Goal: Transaction & Acquisition: Purchase product/service

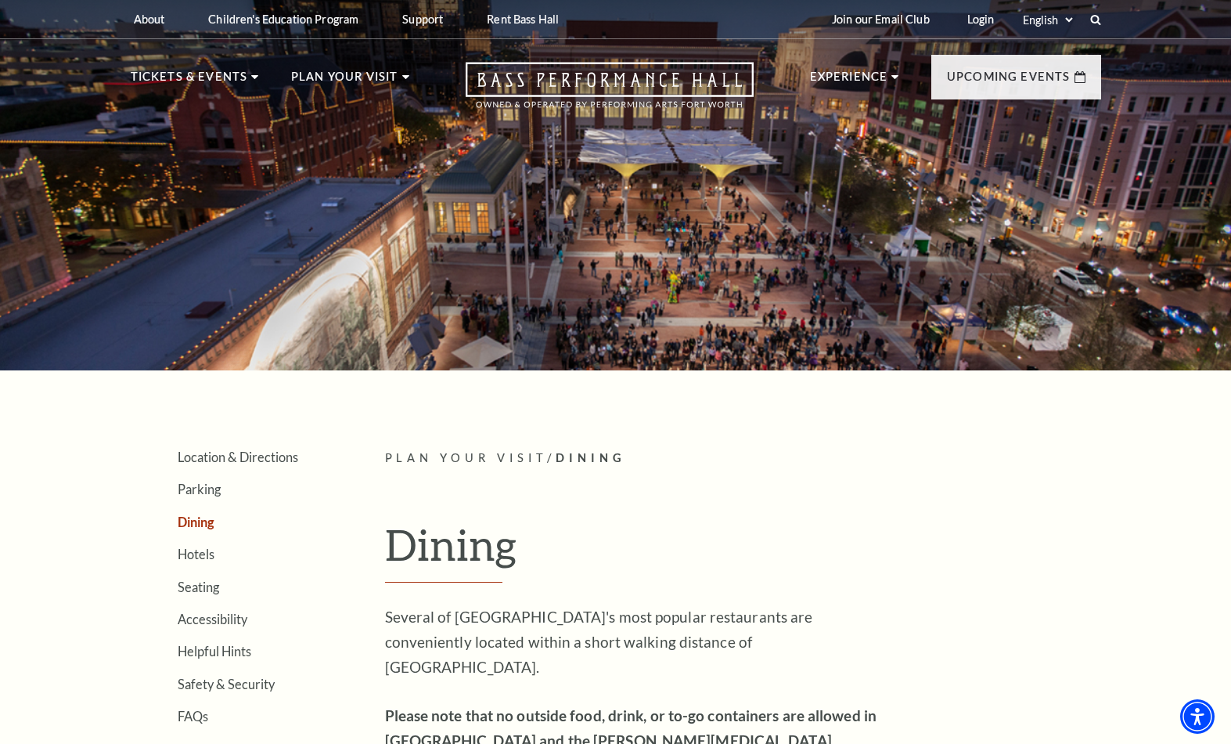
click at [924, 401] on span "Learn More" at bounding box center [910, 391] width 81 height 20
click at [685, 456] on span "Learn More" at bounding box center [661, 448] width 81 height 20
click at [694, 452] on span "Learn More" at bounding box center [661, 448] width 81 height 20
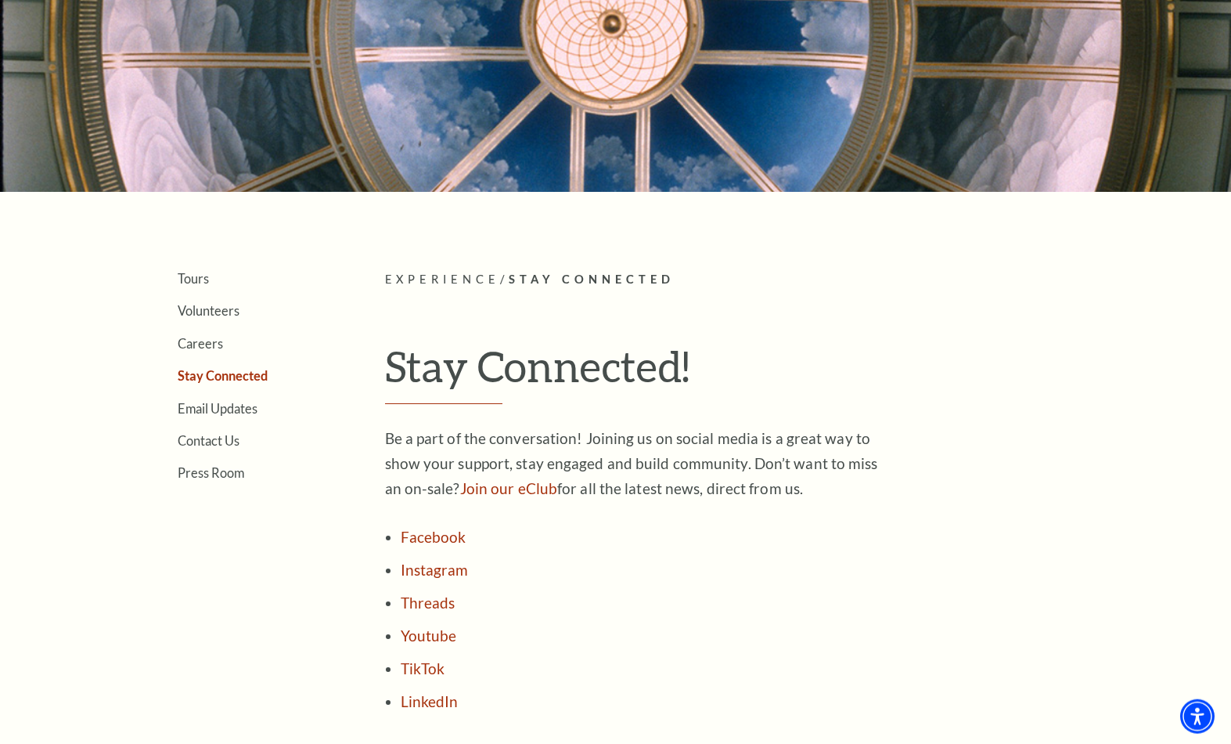
scroll to position [179, 0]
click at [506, 496] on link "Join our eClub" at bounding box center [508, 487] width 97 height 18
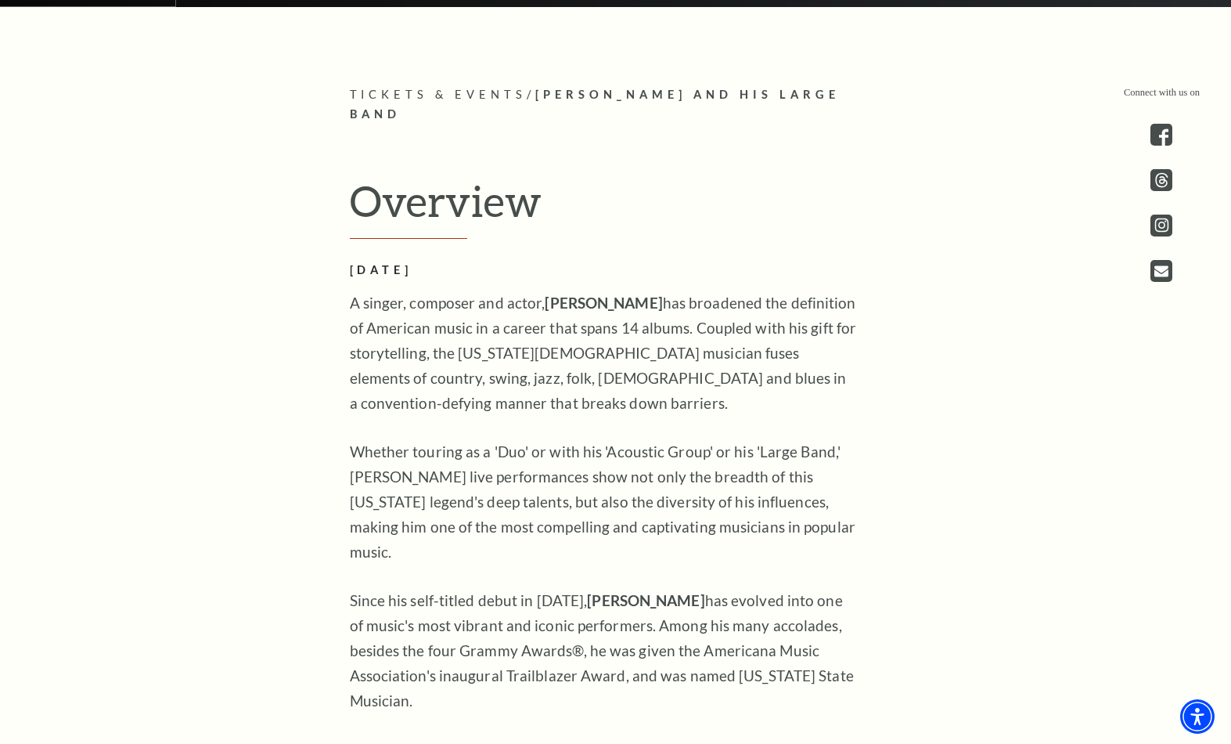
scroll to position [808, 0]
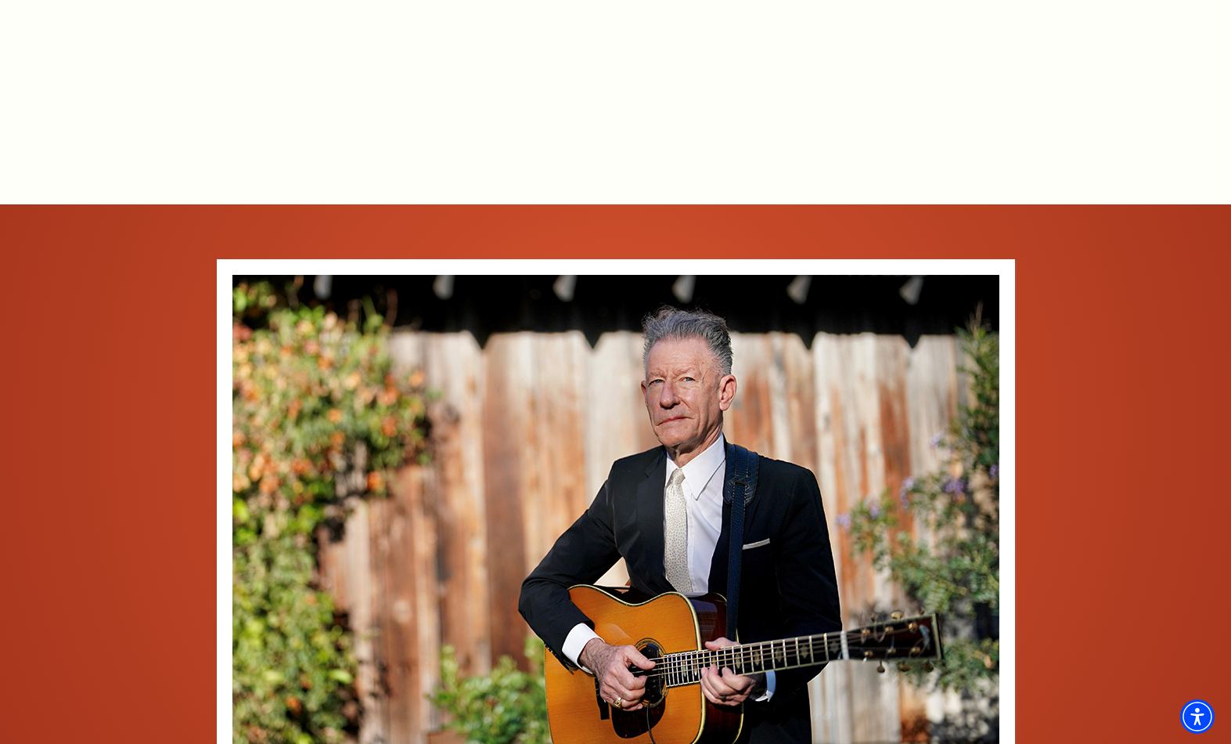
scroll to position [1756, 0]
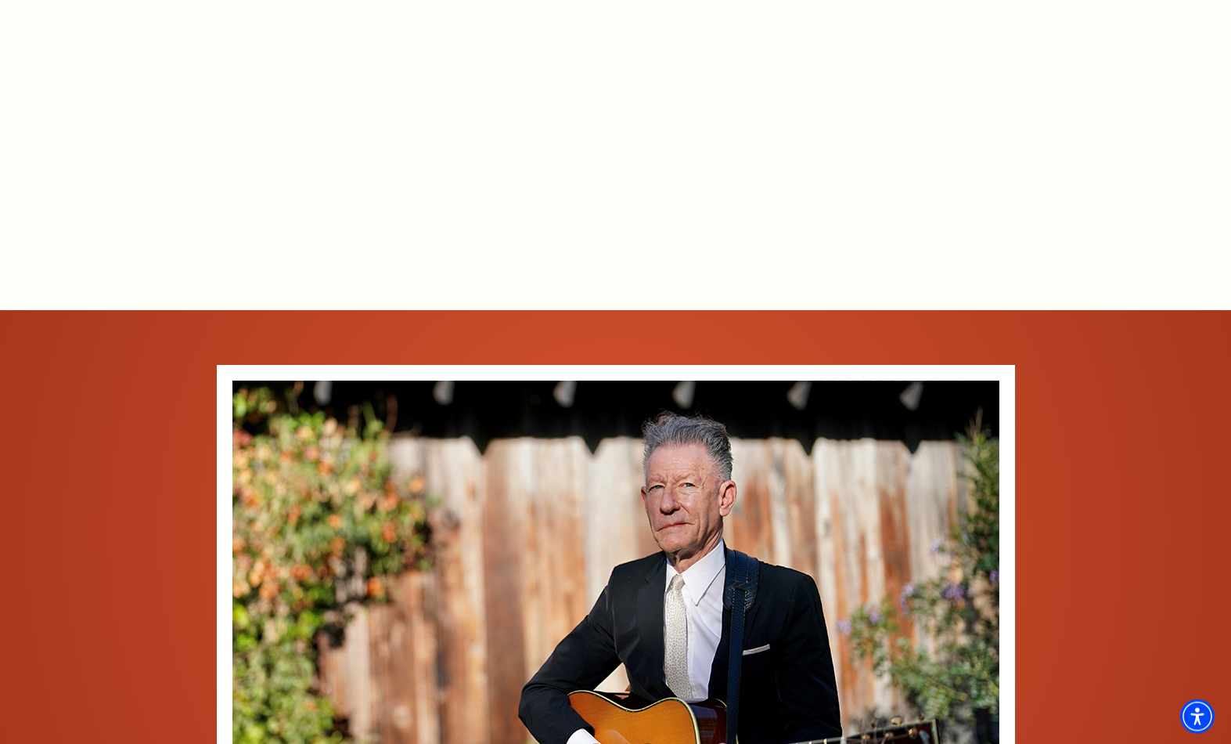
click at [289, 235] on div "Empty heading" at bounding box center [615, 98] width 681 height 298
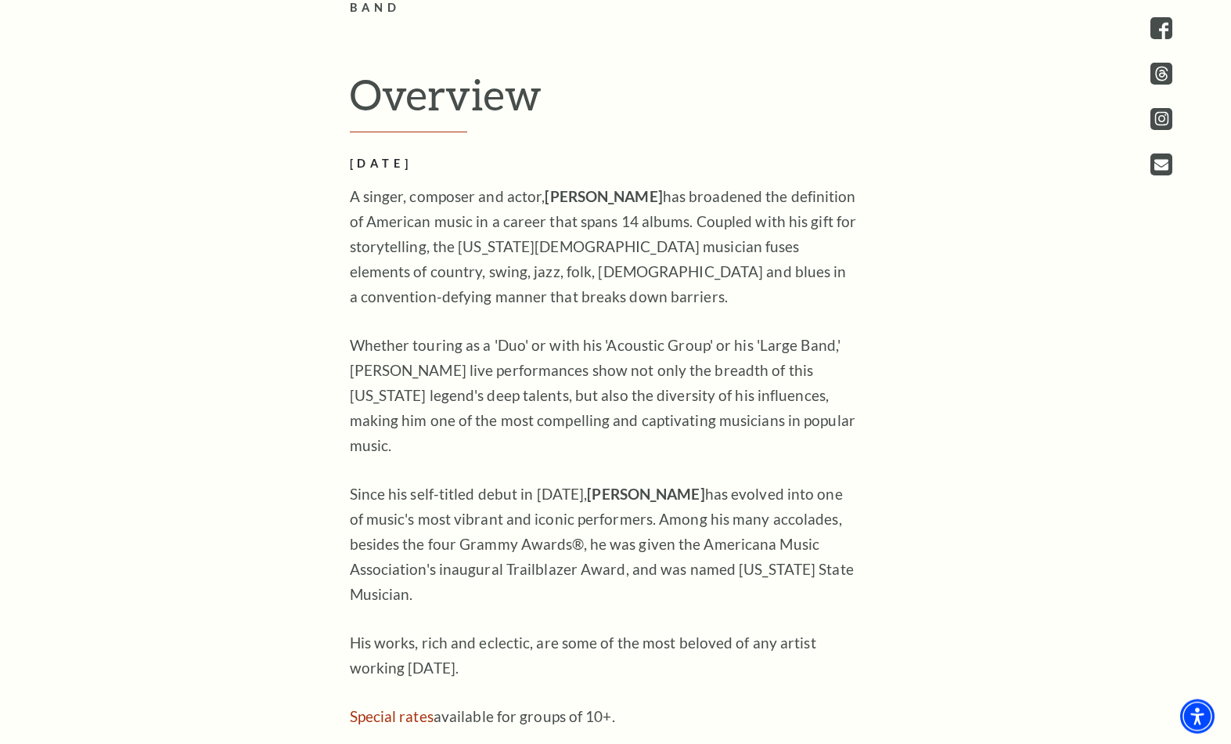
scroll to position [797, 0]
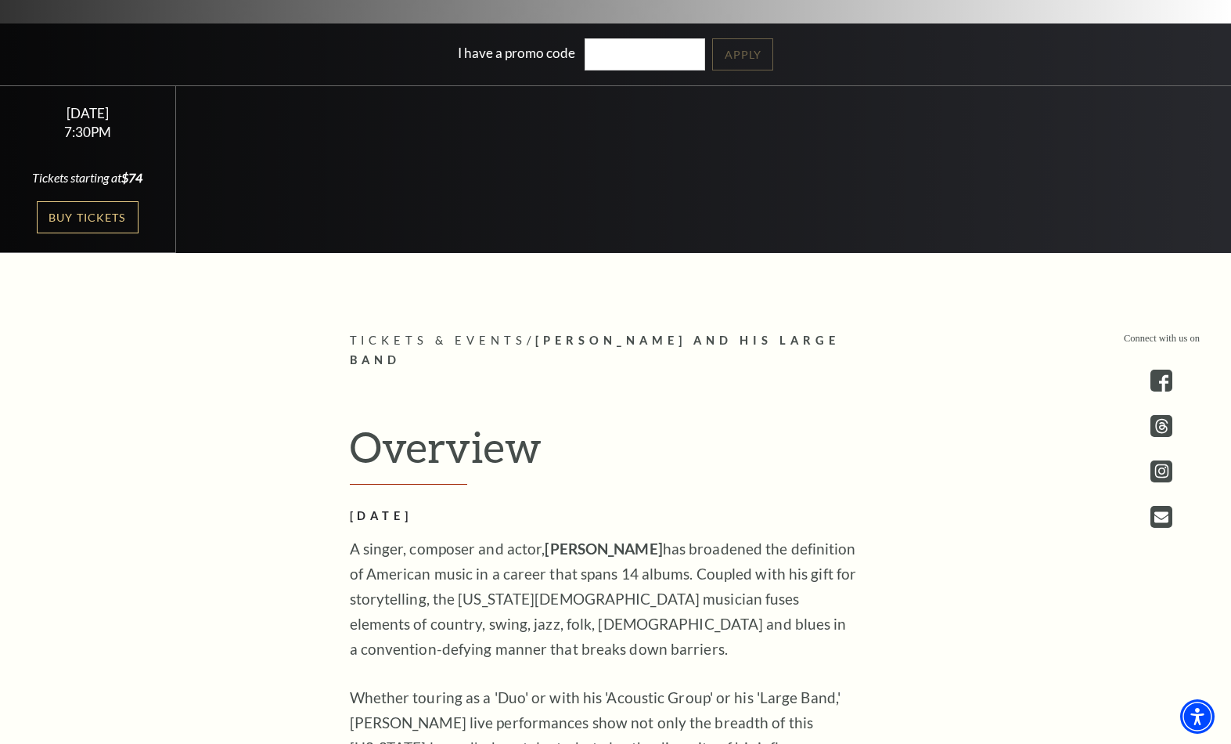
scroll to position [557, 0]
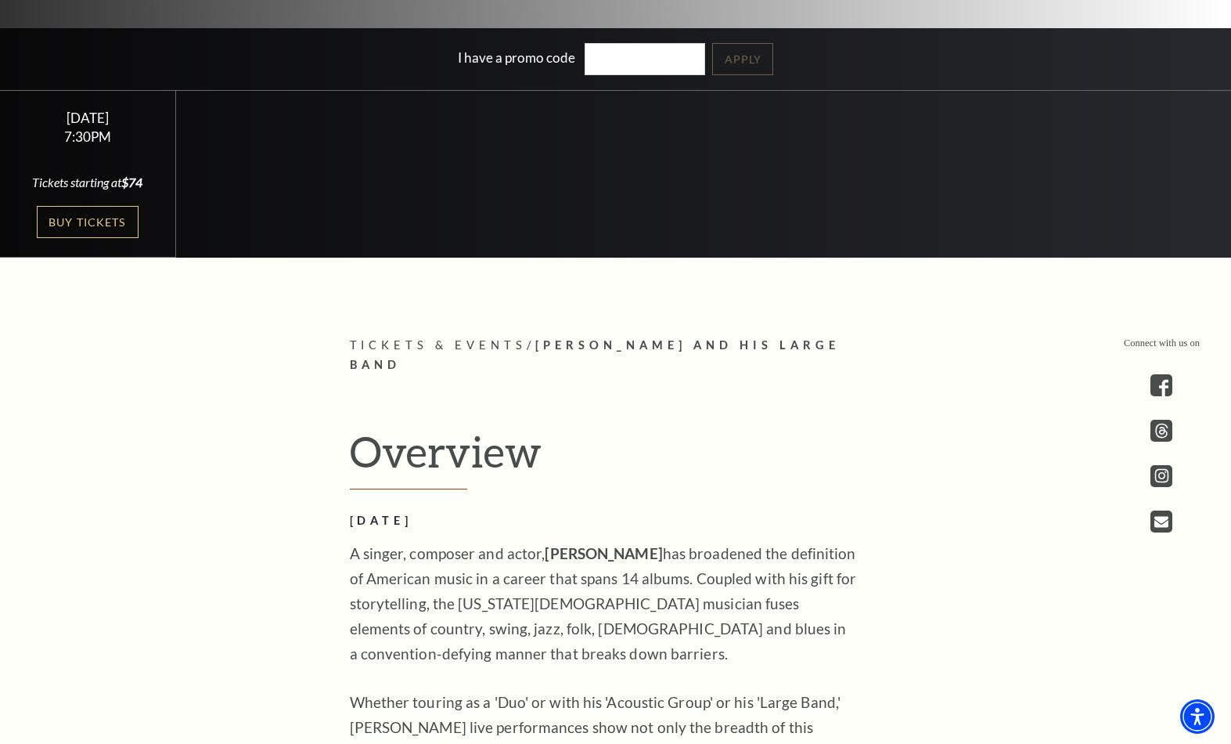
click at [83, 238] on link "Buy Tickets" at bounding box center [88, 222] width 102 height 32
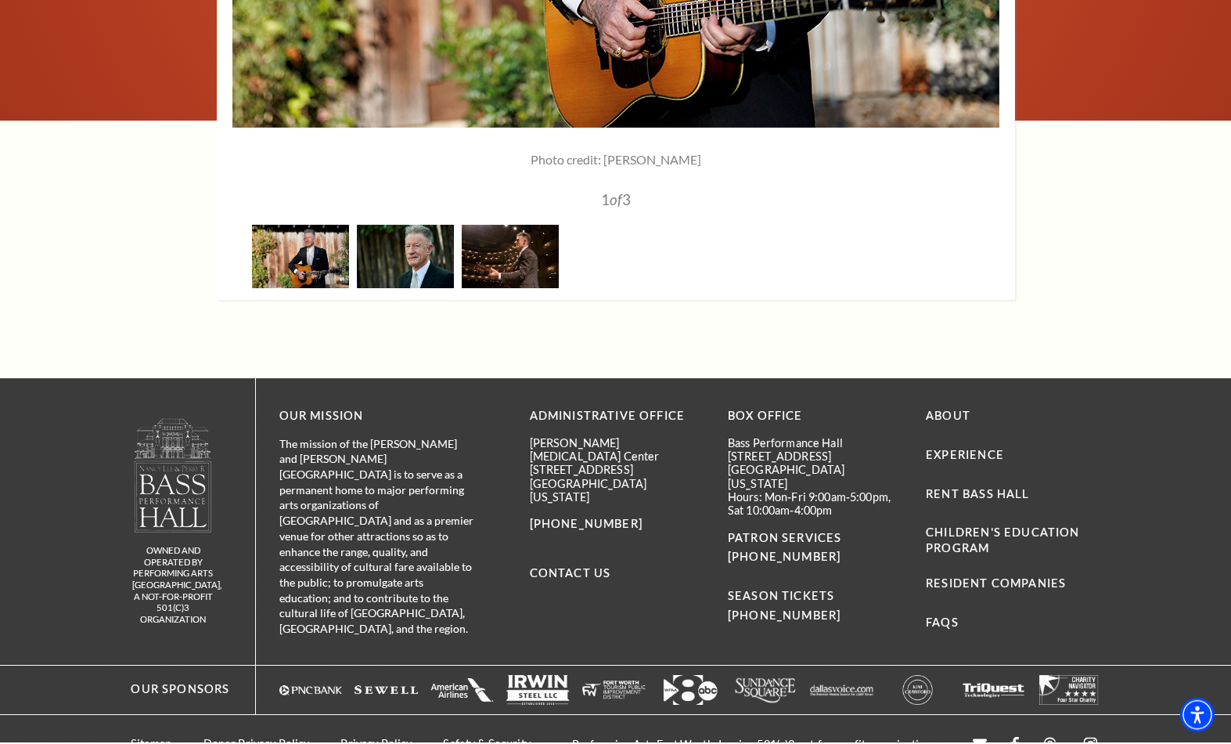
scroll to position [2510, 0]
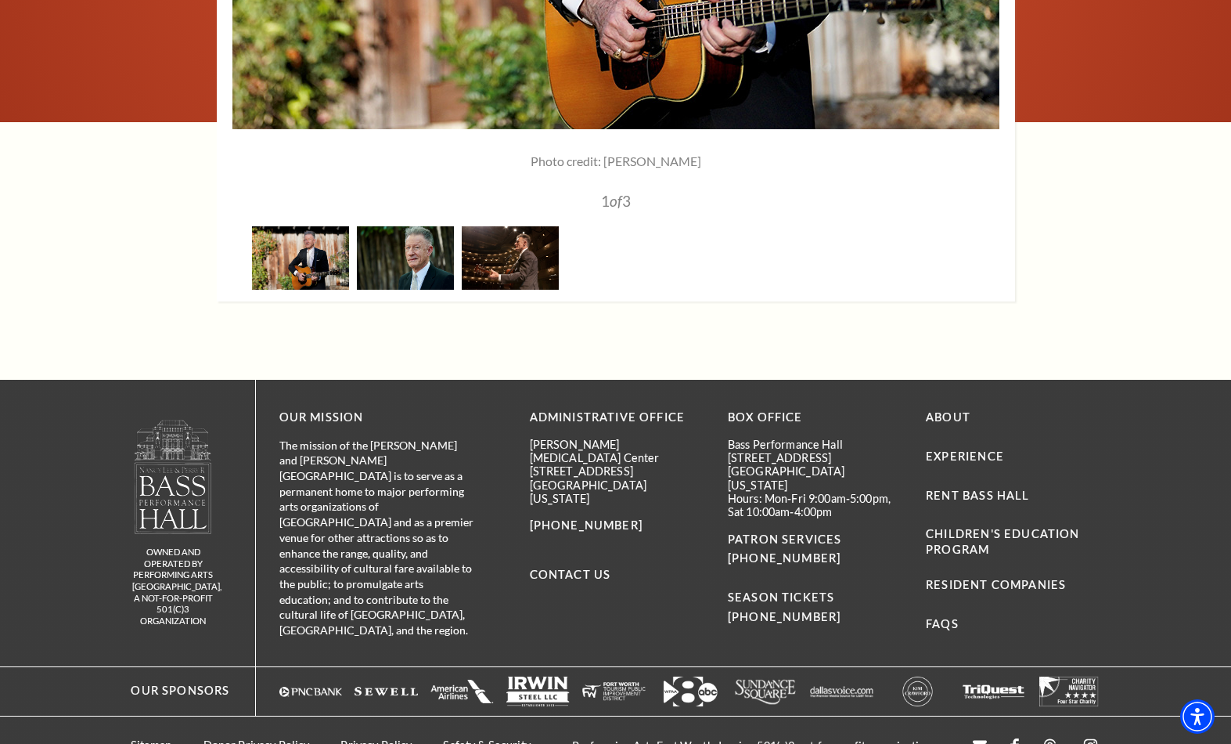
click at [150, 743] on link "Sitemap" at bounding box center [151, 744] width 41 height 13
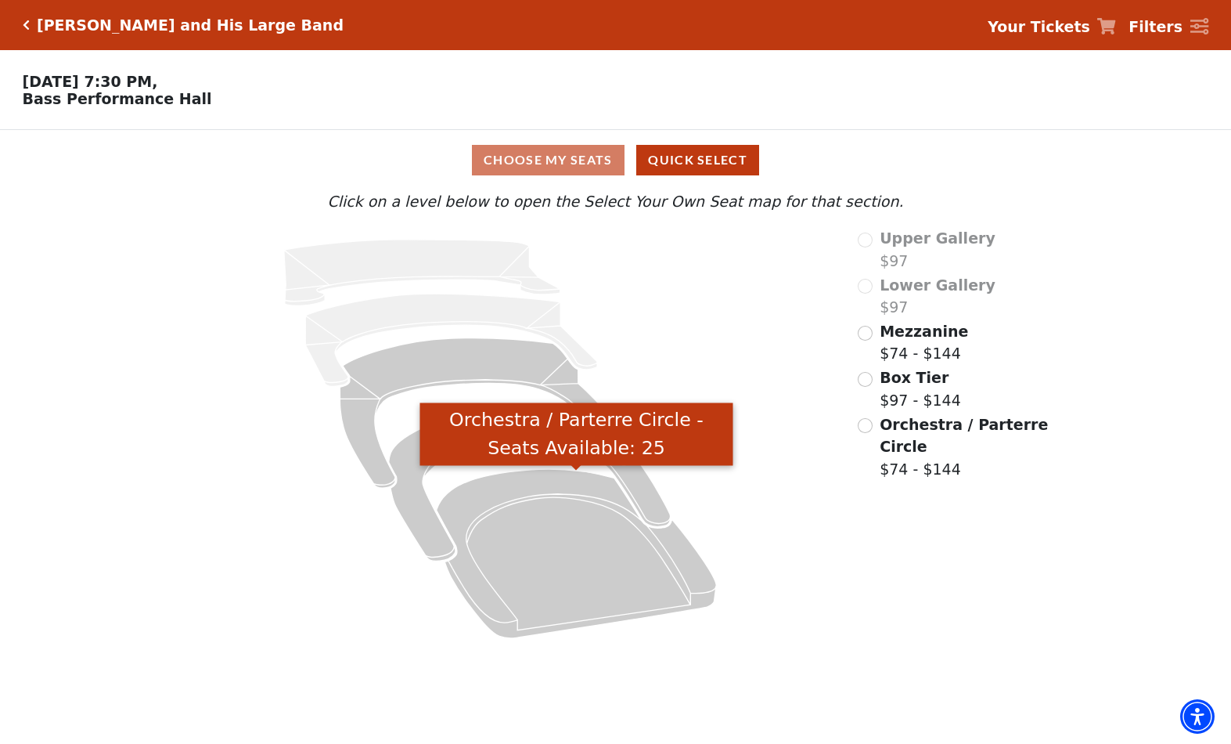
click at [550, 535] on icon "Orchestra / Parterre Circle - Seats Available: 25" at bounding box center [577, 553] width 280 height 169
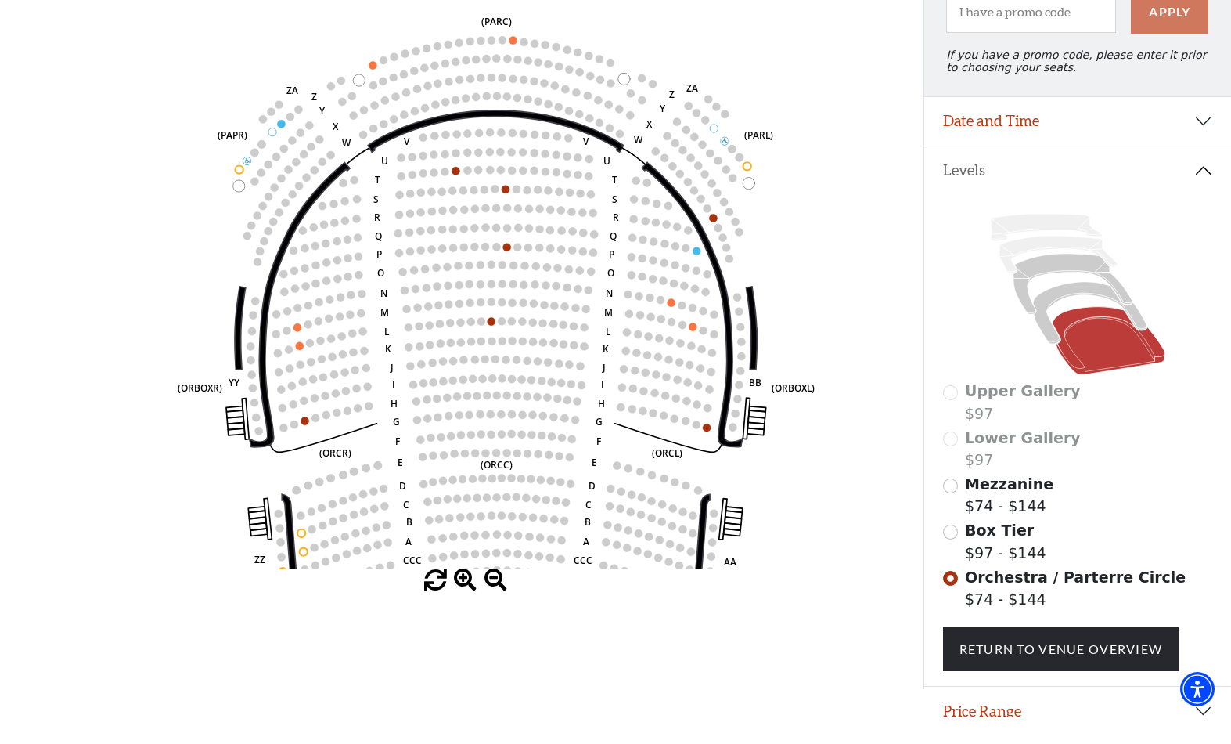
scroll to position [157, 0]
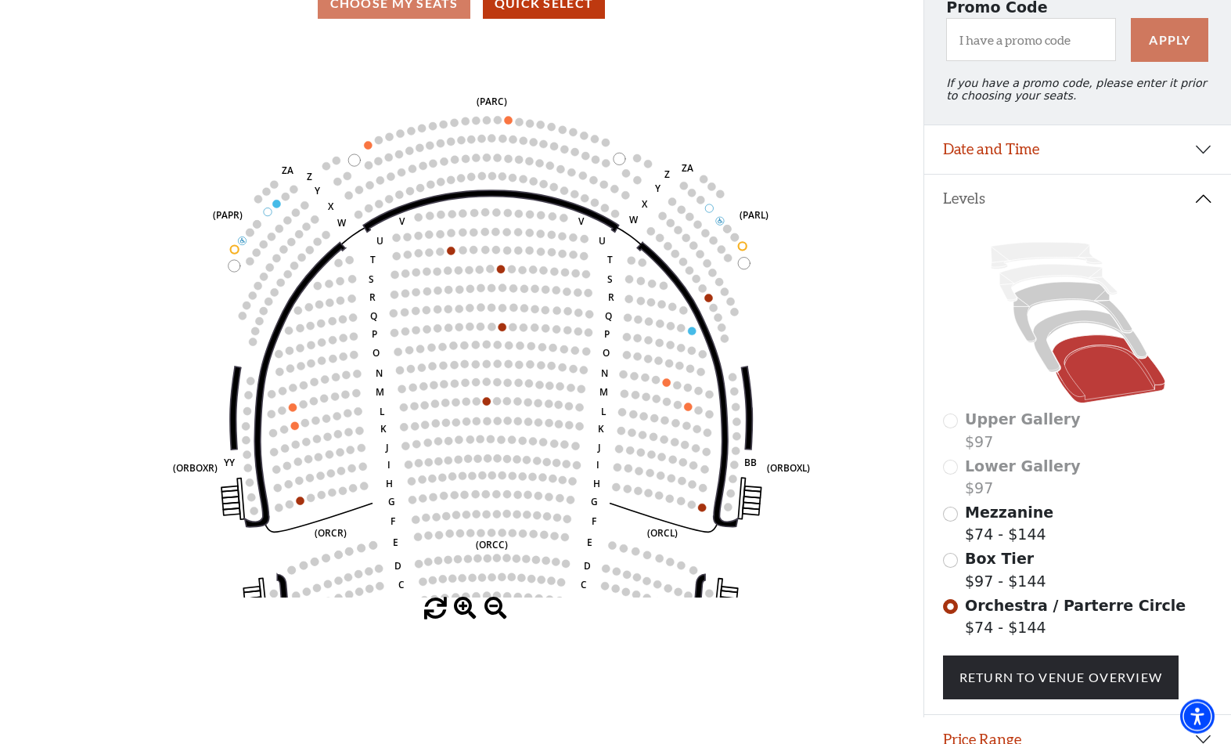
click at [398, 59] on icon "Left (ORPITL) Right (ORPITR) Center (ORPITC) ZZ AA YY BB ZA ZA (ORCL) (ORCR) (O…" at bounding box center [461, 316] width 831 height 564
click at [1071, 327] on icon at bounding box center [1089, 341] width 113 height 62
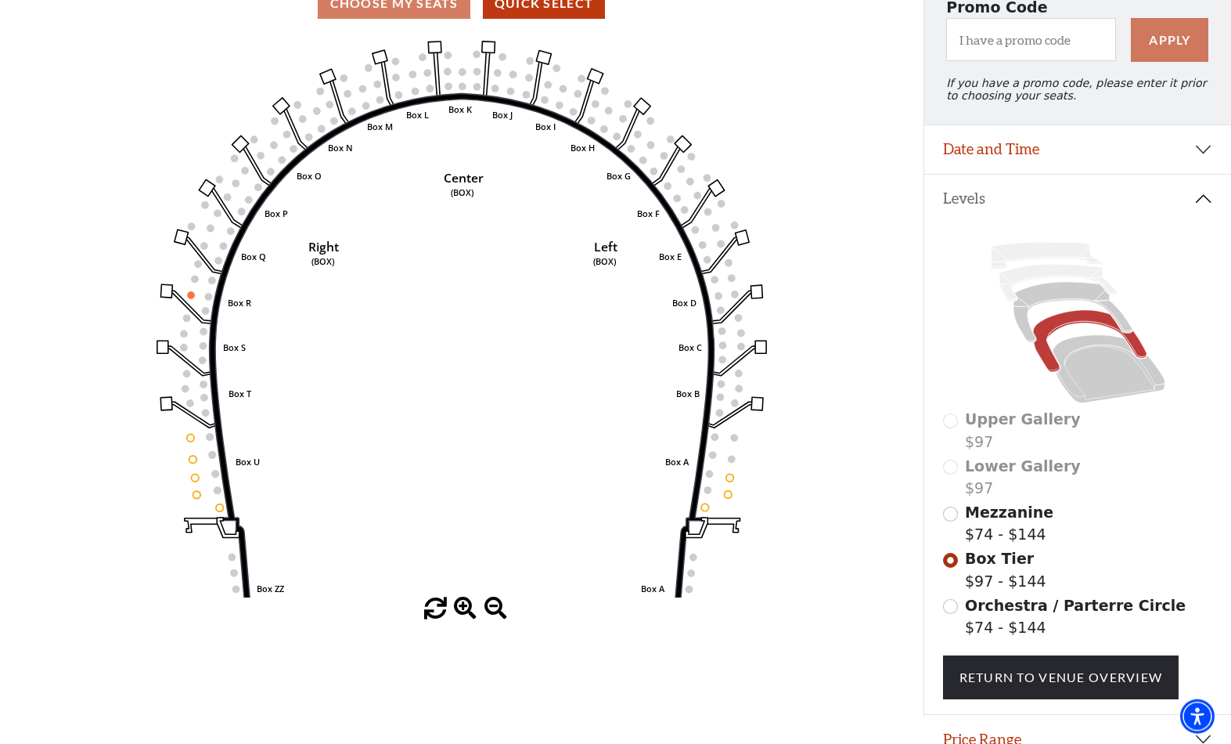
click at [1023, 515] on span "Mezzanine" at bounding box center [1009, 511] width 88 height 17
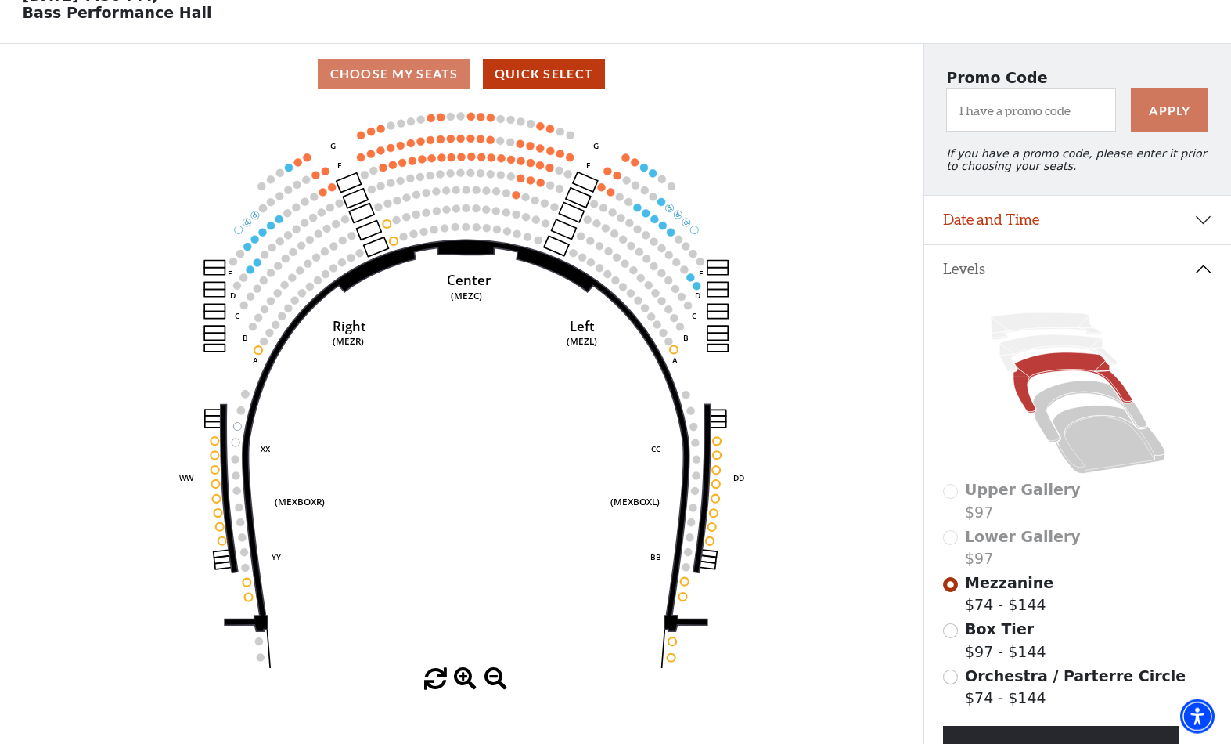
scroll to position [88, 0]
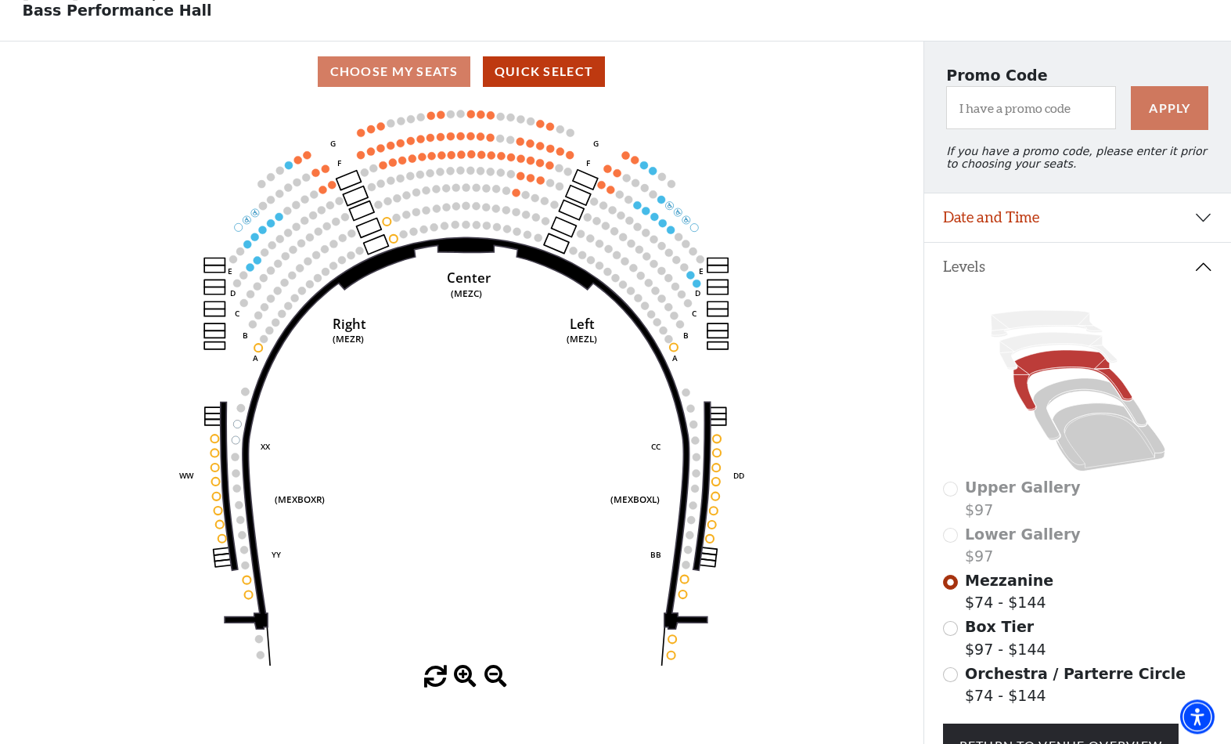
click at [1008, 625] on span "Box Tier" at bounding box center [999, 626] width 69 height 17
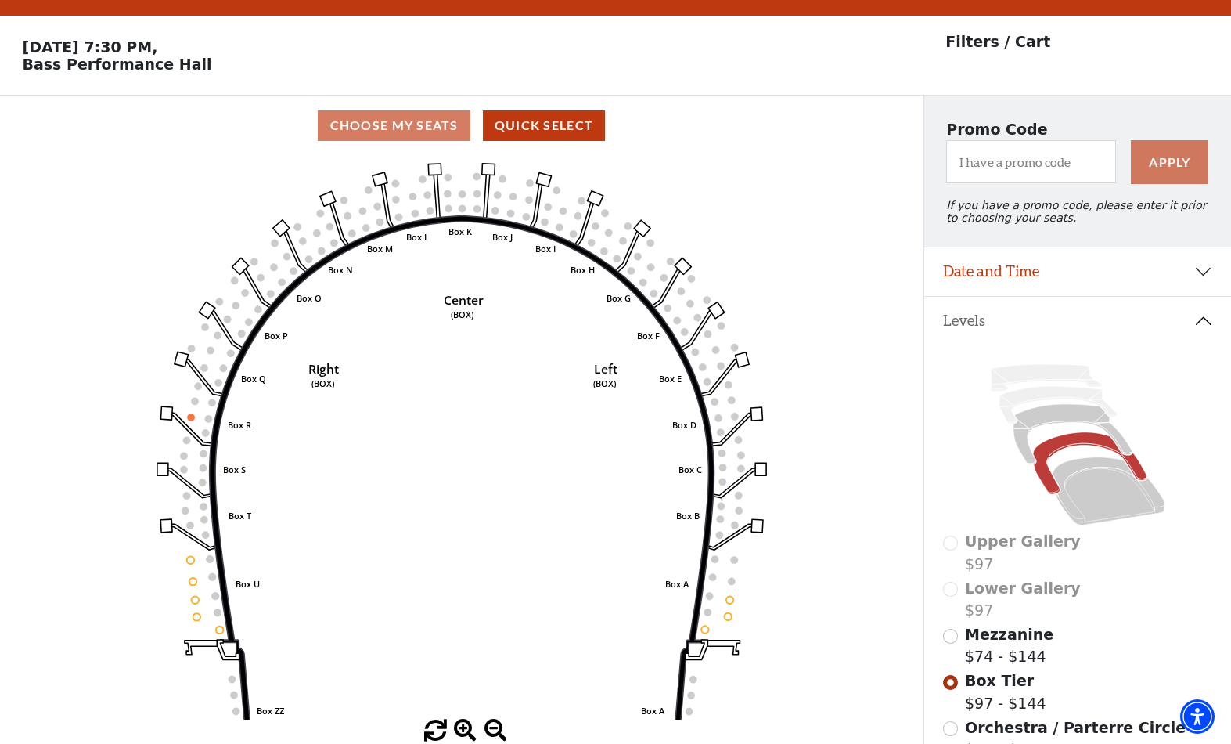
scroll to position [73, 0]
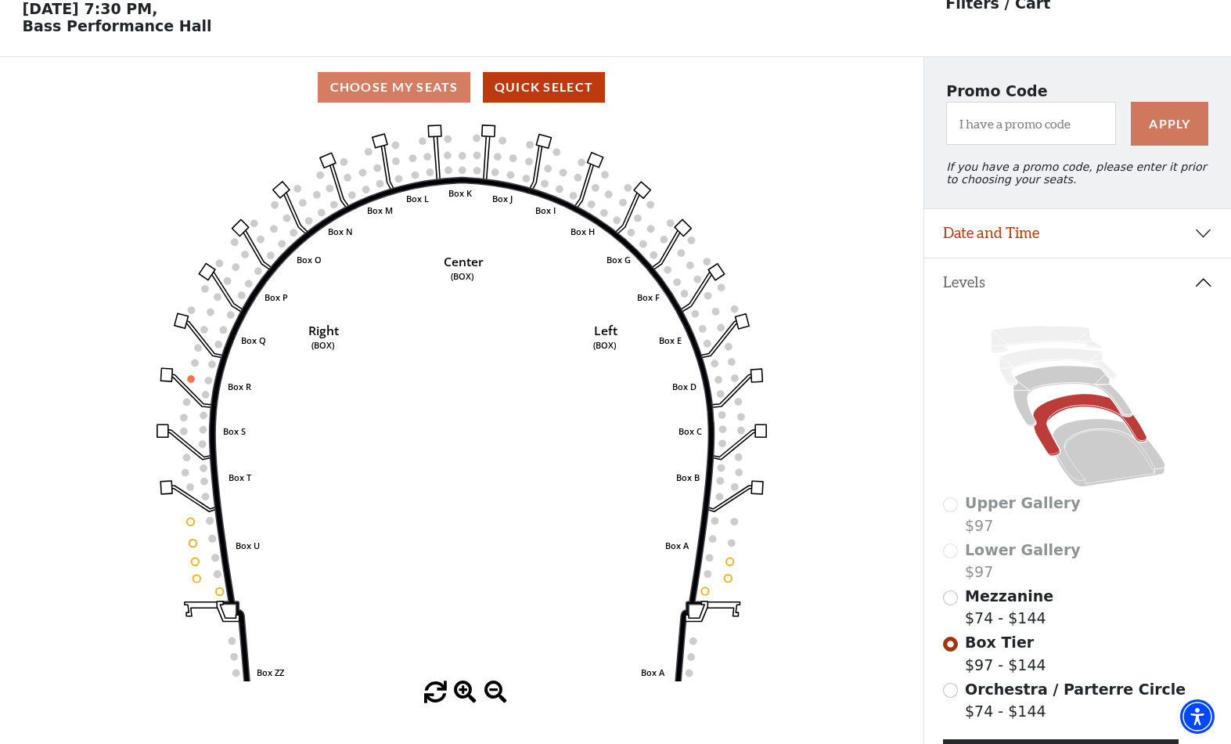
click at [1028, 594] on span "Mezzanine" at bounding box center [1009, 595] width 88 height 17
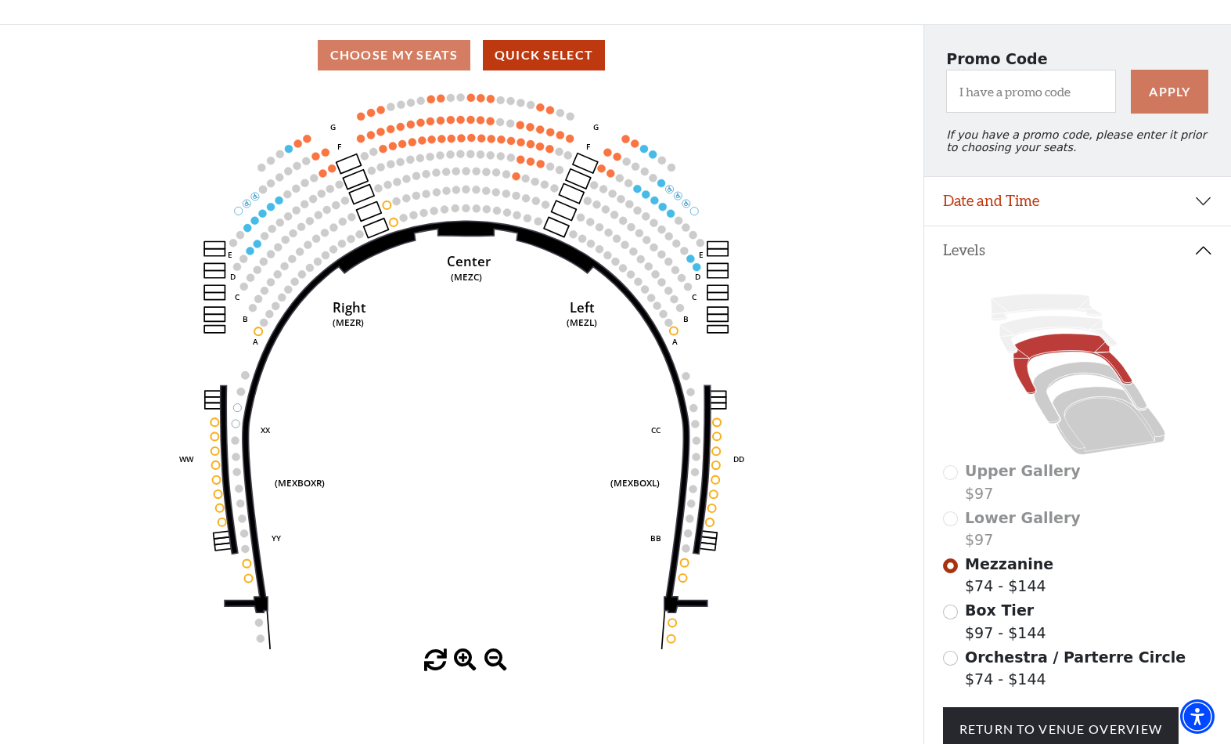
scroll to position [116, 0]
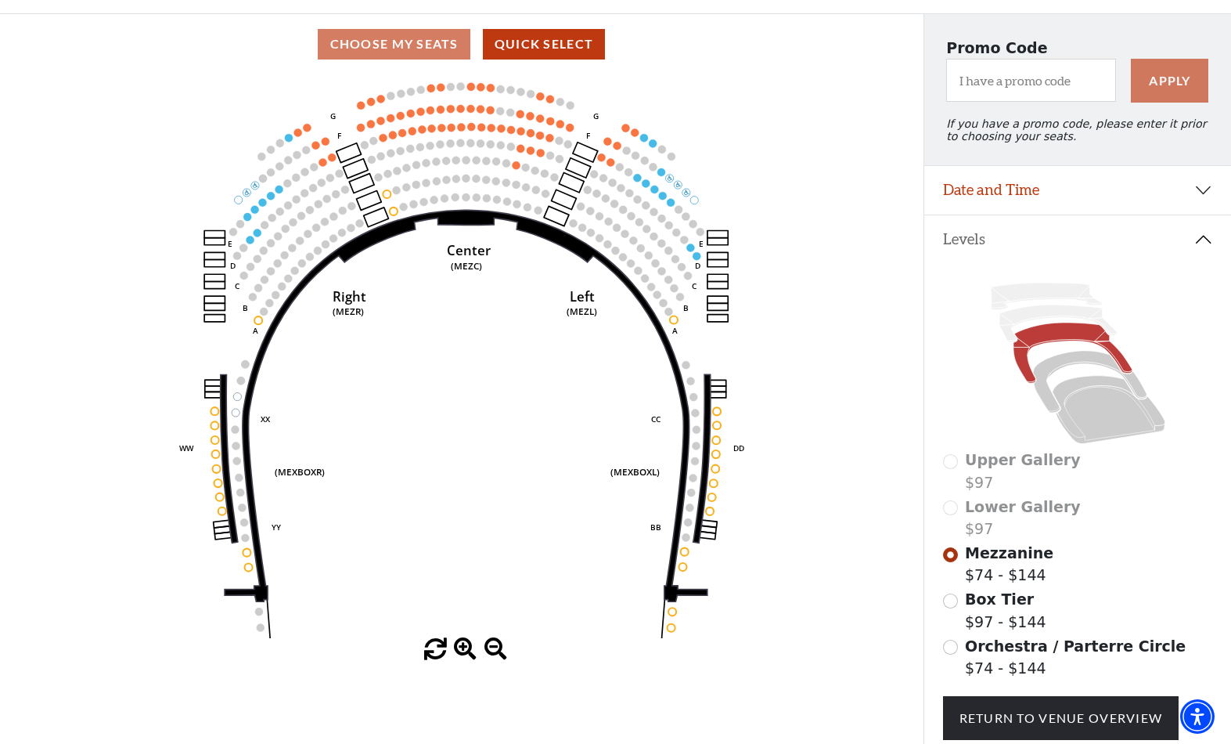
click at [1032, 515] on span "Lower Gallery" at bounding box center [1023, 506] width 116 height 17
click at [1047, 513] on span "Lower Gallery" at bounding box center [1023, 506] width 116 height 17
click at [1051, 322] on icon at bounding box center [1057, 324] width 117 height 38
click at [1061, 295] on icon at bounding box center [1046, 296] width 111 height 27
click at [409, 135] on circle at bounding box center [413, 131] width 8 height 8
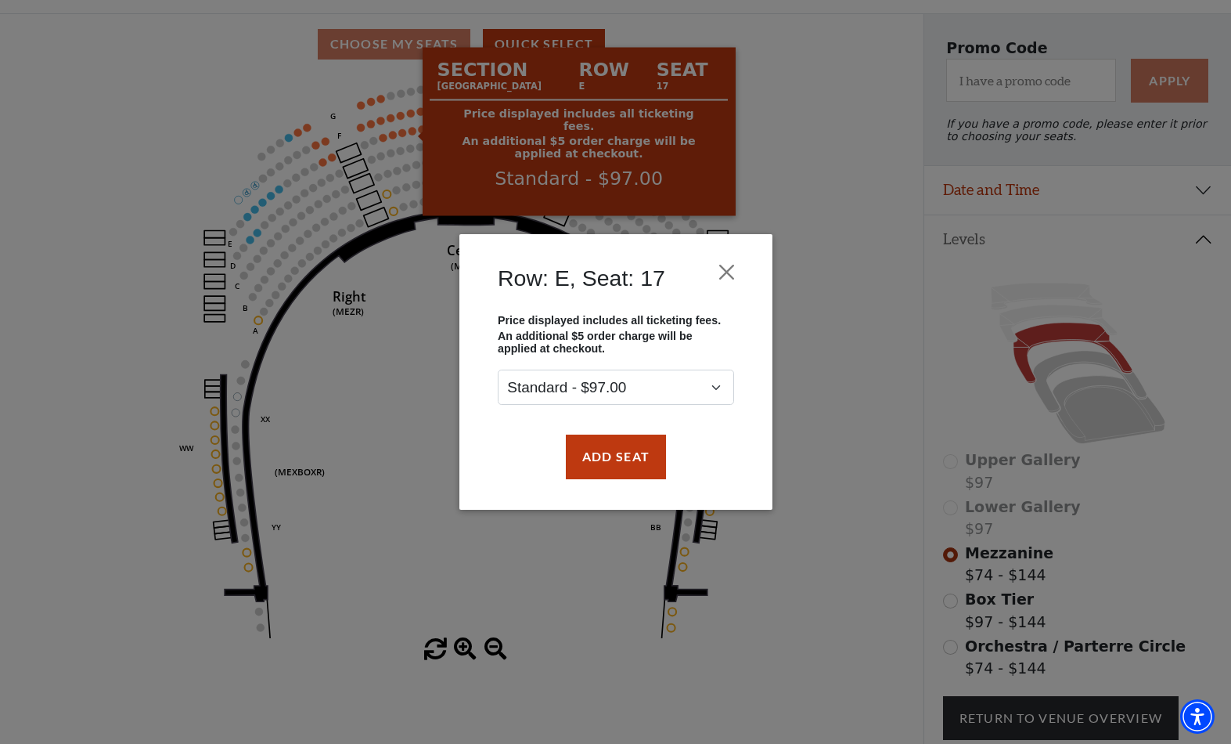
click at [727, 257] on button "Close" at bounding box center [726, 272] width 30 height 30
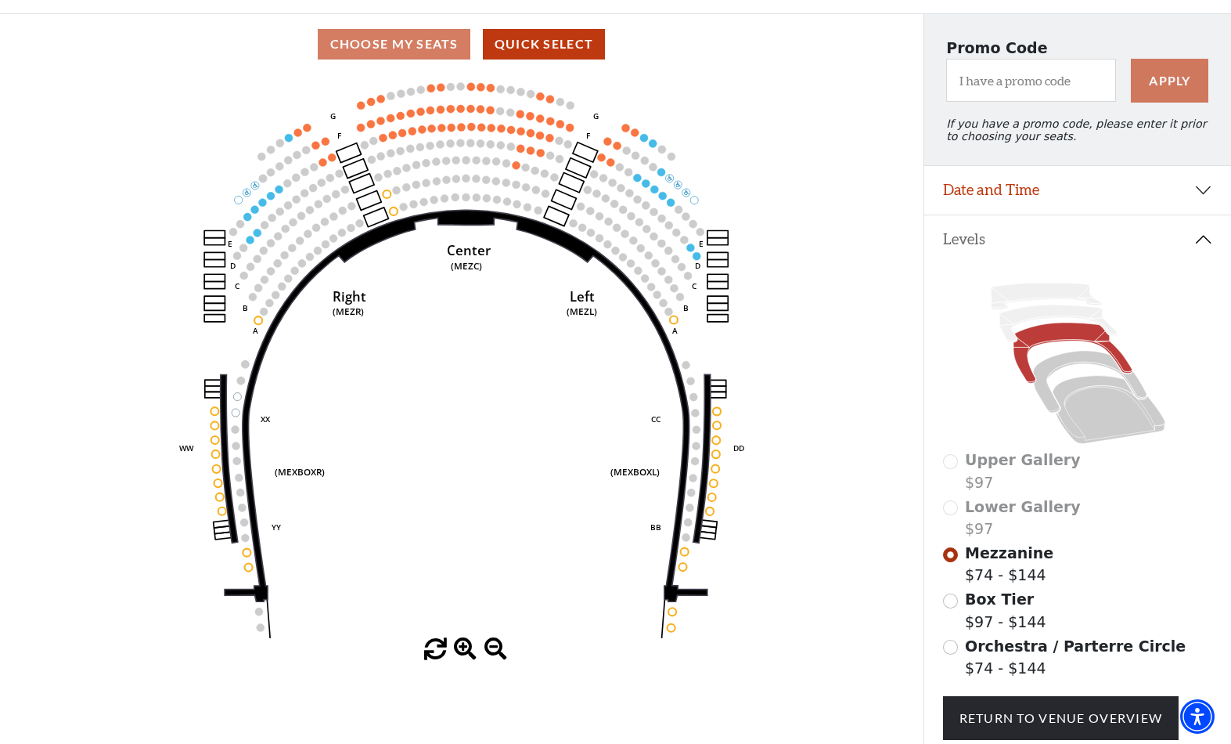
click at [668, 178] on circle at bounding box center [670, 178] width 8 height 8
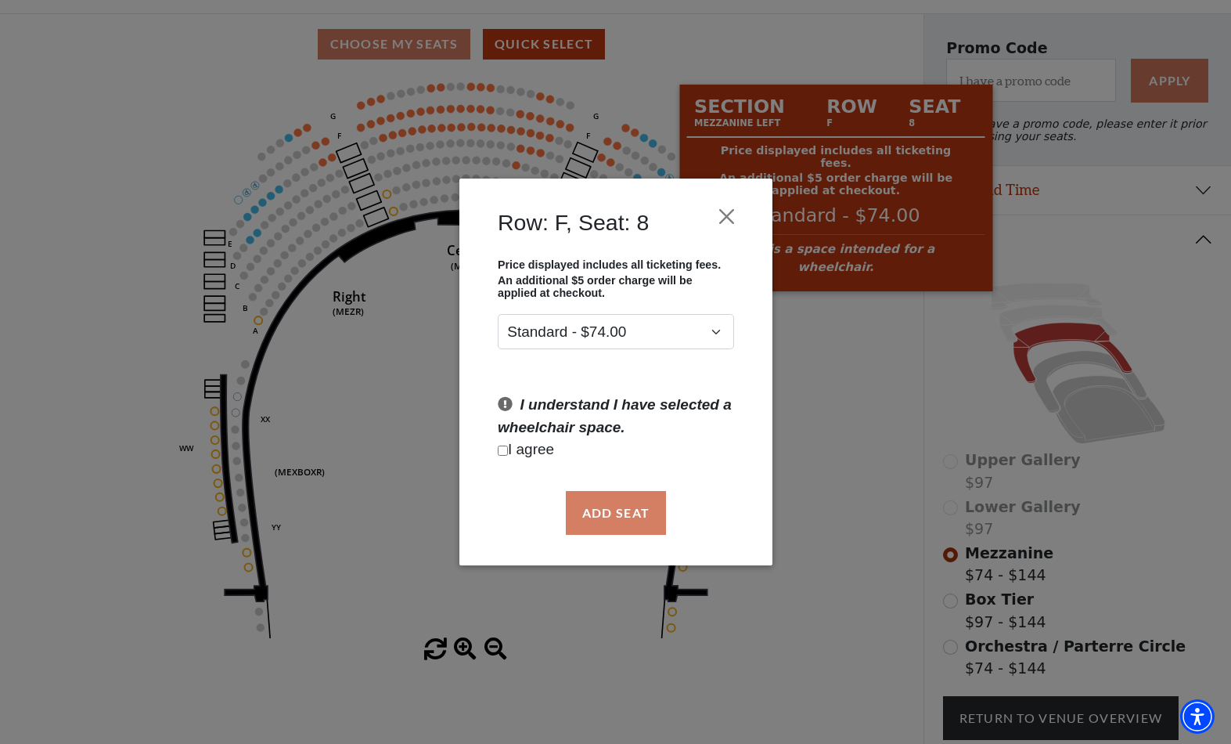
click at [159, 639] on div "Row: F, Seat: 8 Price displayed includes all ticketing fees. An additional $5 o…" at bounding box center [615, 372] width 1231 height 744
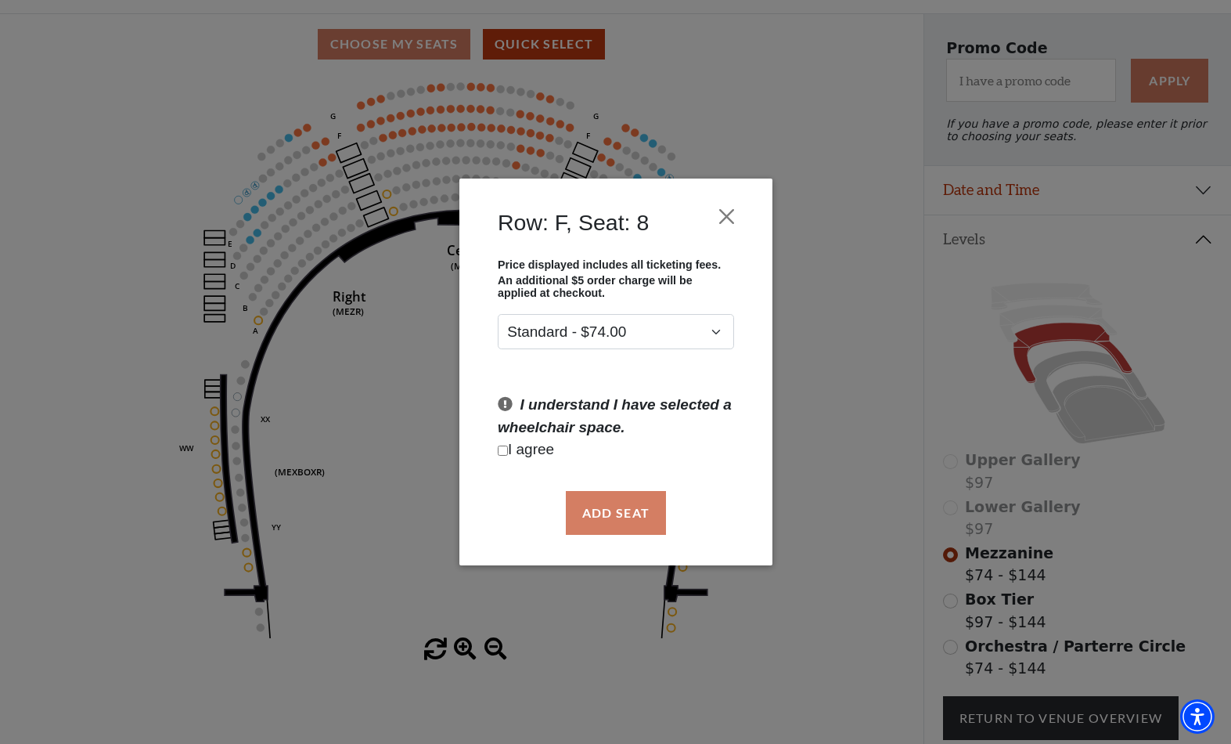
click at [198, 495] on div "Row: F, Seat: 8 Price displayed includes all ticketing fees. An additional $5 o…" at bounding box center [615, 372] width 1231 height 744
click at [716, 215] on button "Close" at bounding box center [726, 216] width 30 height 30
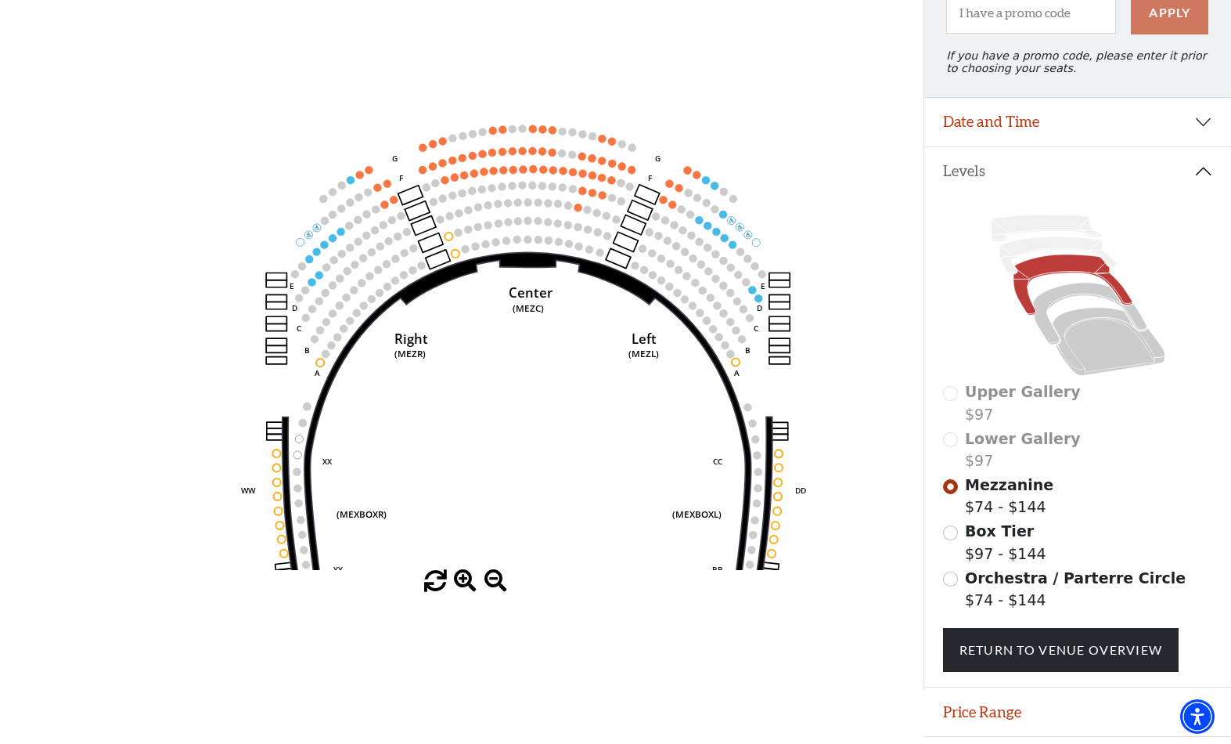
scroll to position [185, 0]
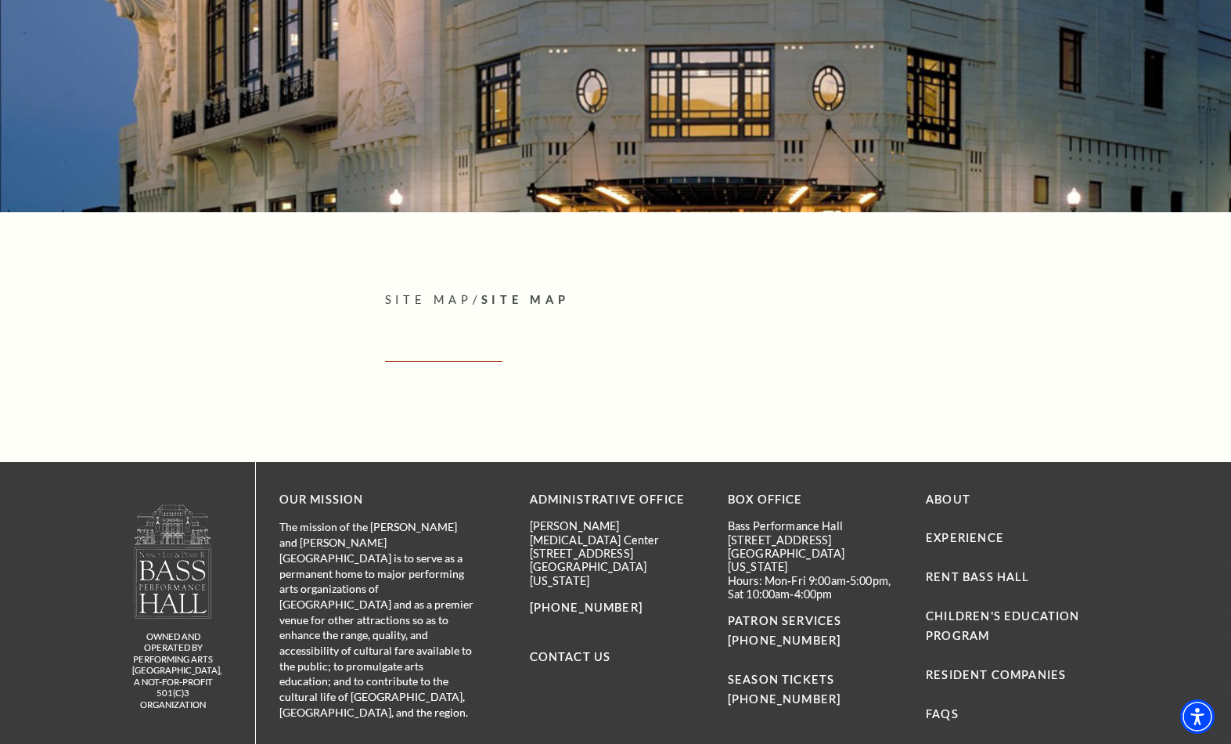
scroll to position [149, 0]
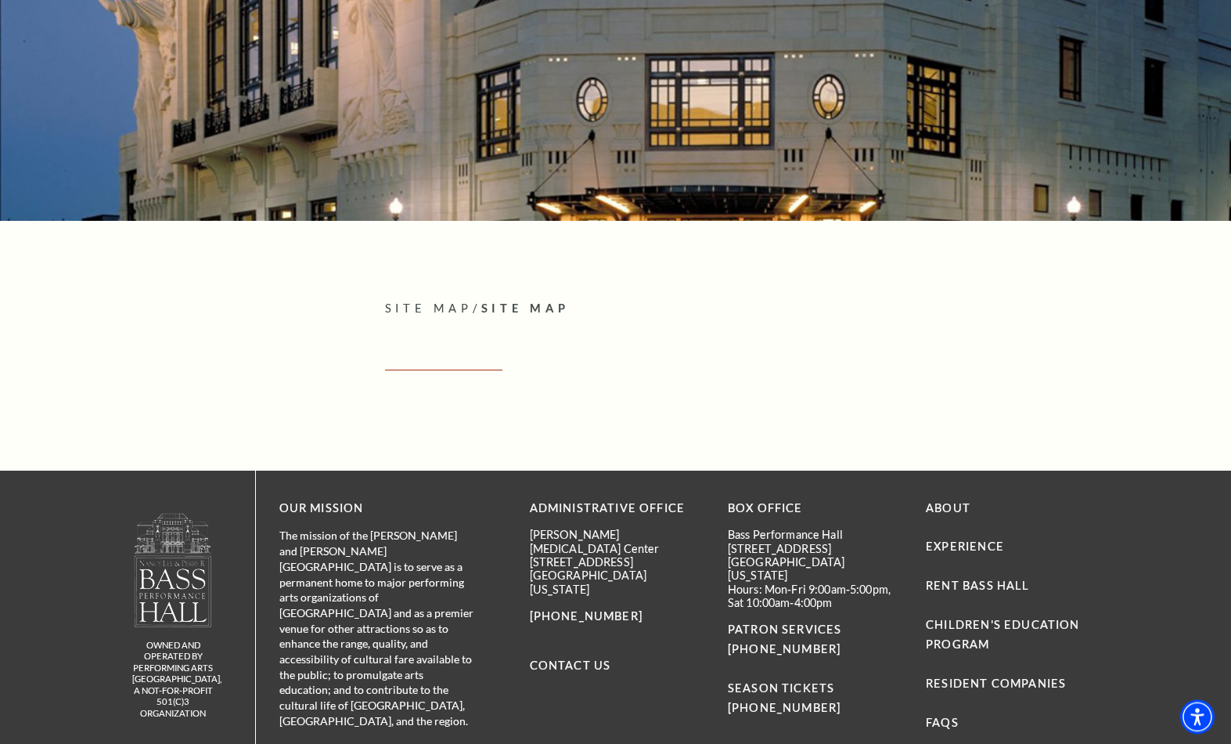
click at [442, 308] on span "Site Map" at bounding box center [429, 307] width 88 height 13
click at [553, 301] on div "Search Site Map / Site Map Empty heading owned and operated by Performing Arts …" at bounding box center [615, 356] width 1231 height 1030
click at [417, 386] on article "Site Map / Site Map Empty heading" at bounding box center [743, 345] width 716 height 93
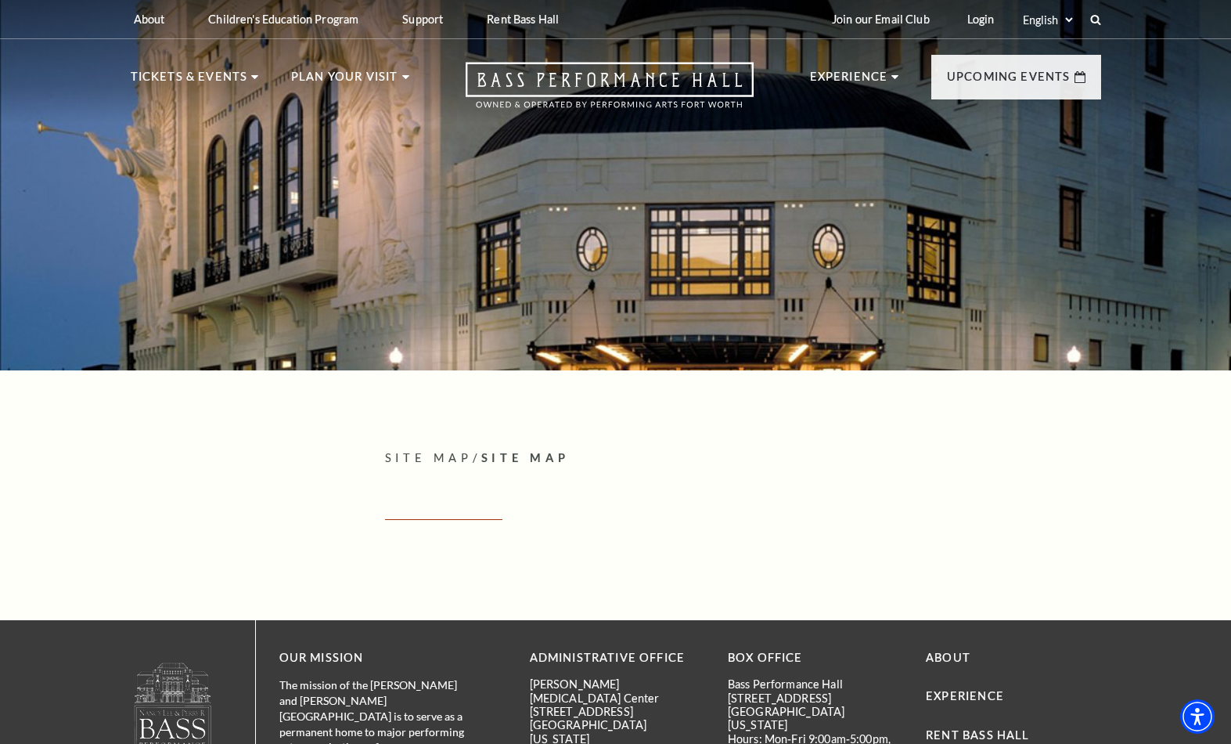
click at [650, 535] on link "View Full Calendar" at bounding box center [615, 518] width 182 height 44
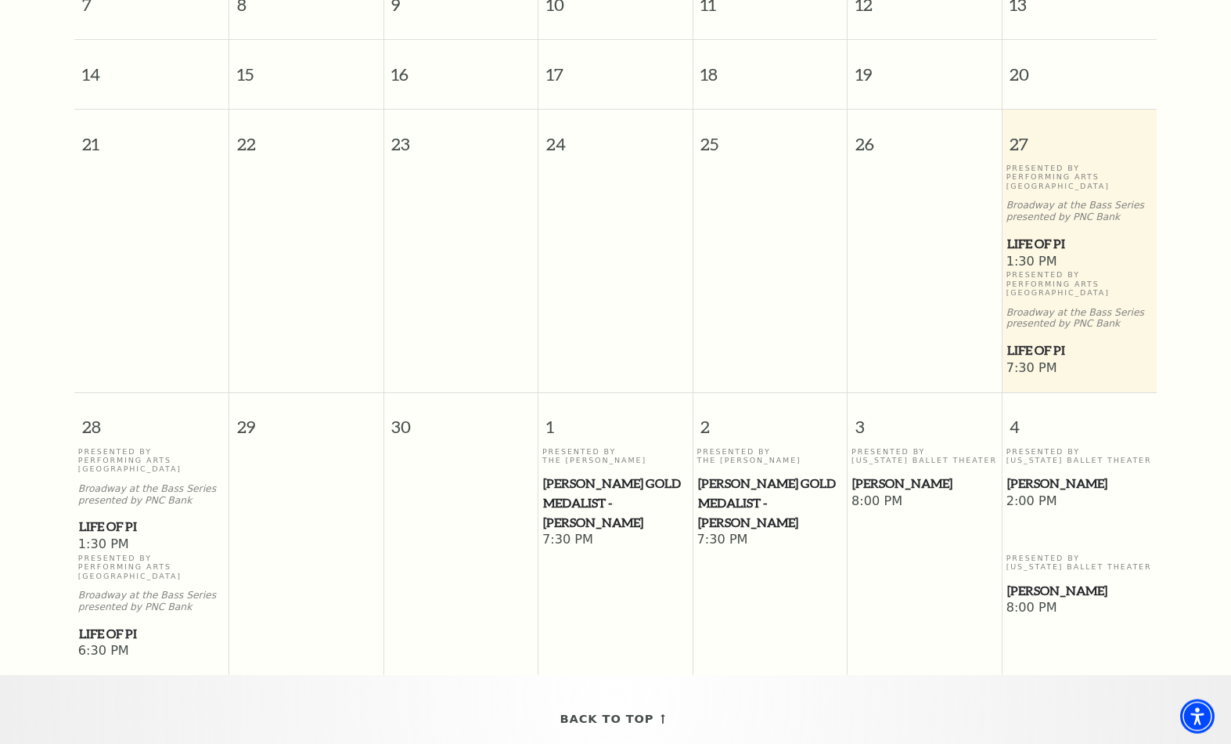
scroll to position [560, 0]
click at [787, 481] on span "Cliburn Gold Medalist - Aristo Sham" at bounding box center [770, 500] width 145 height 58
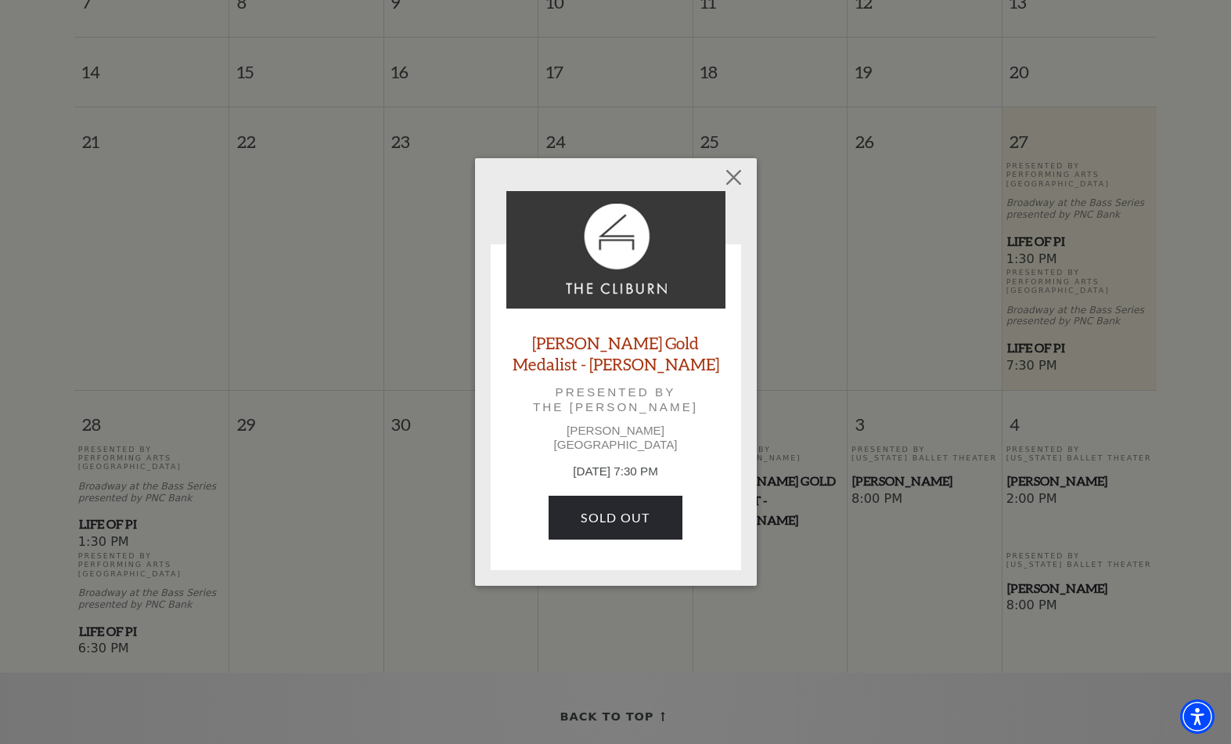
click at [726, 185] on button "Close" at bounding box center [733, 177] width 30 height 30
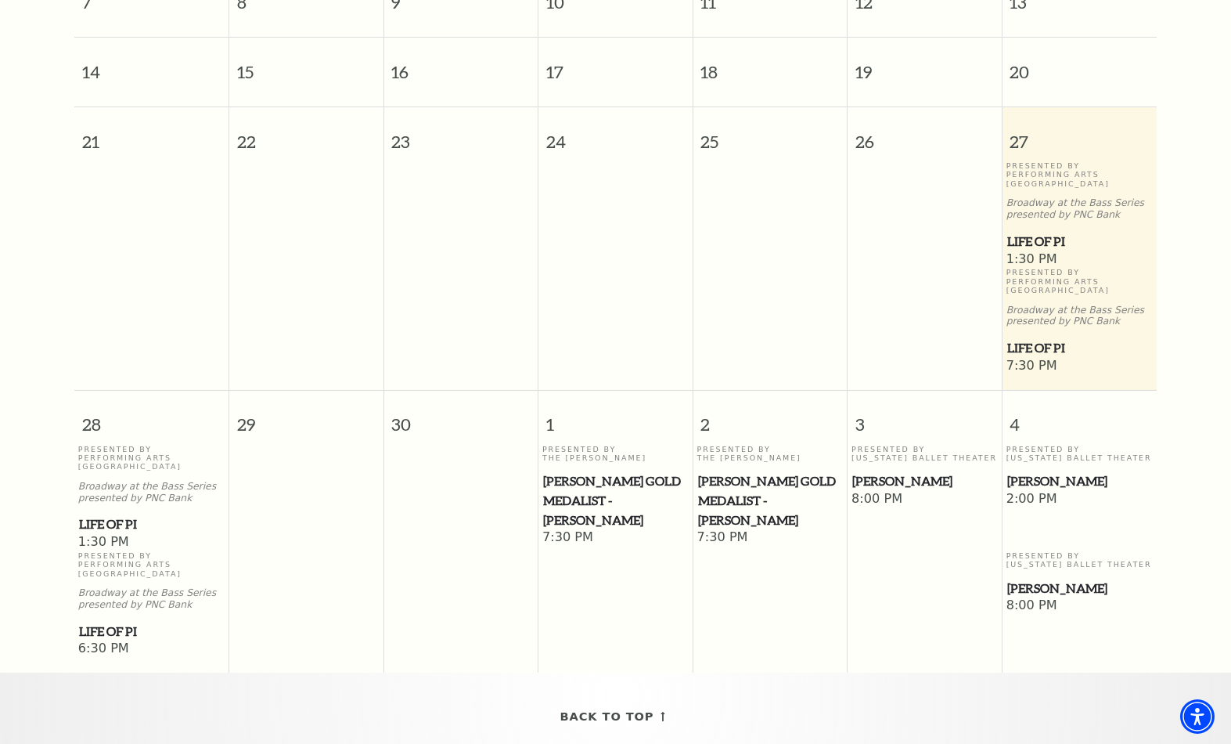
click at [636, 505] on span "Cliburn Gold Medalist - Aristo Sham" at bounding box center [615, 500] width 145 height 58
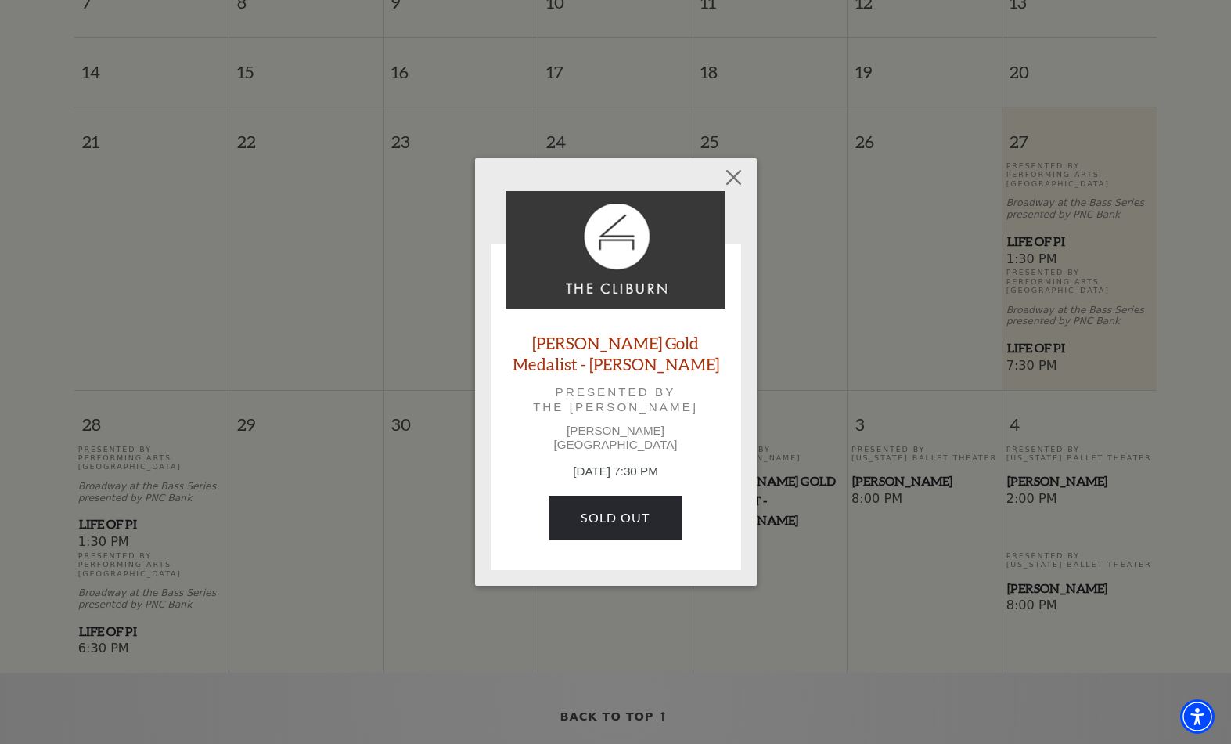
click at [729, 192] on button "Close" at bounding box center [733, 177] width 30 height 30
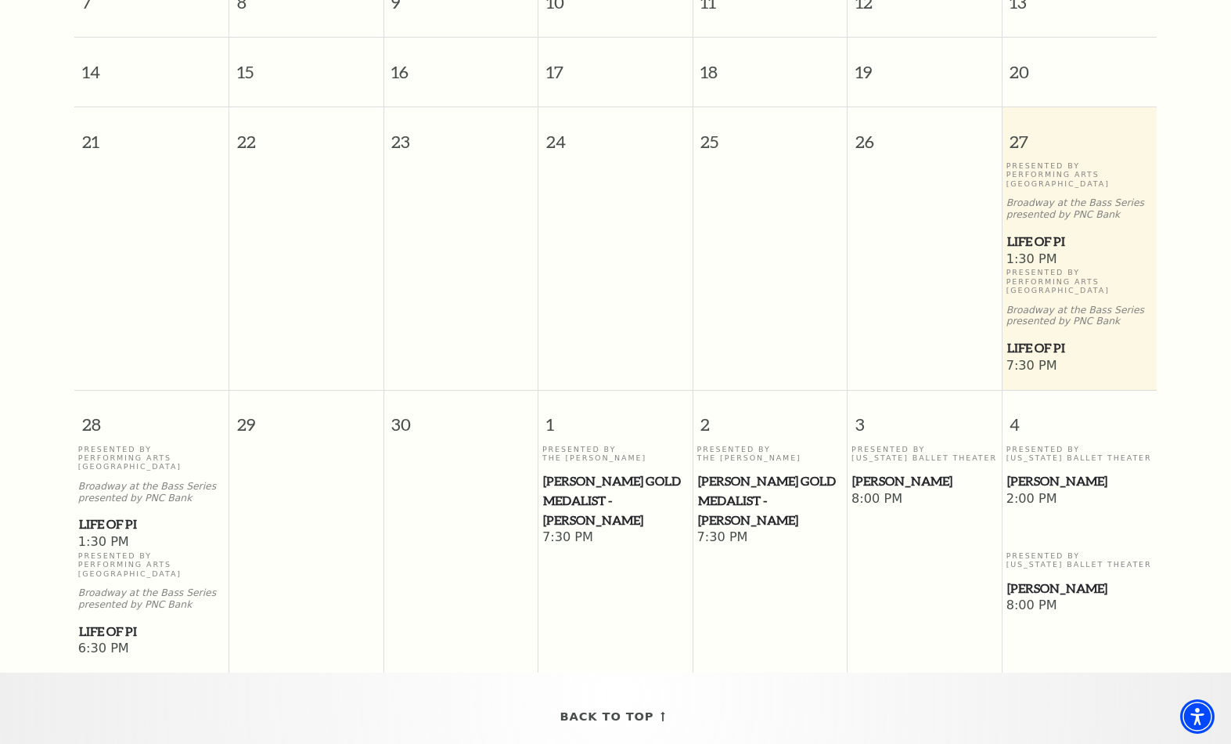
click at [883, 478] on span "[PERSON_NAME]" at bounding box center [924, 481] width 145 height 20
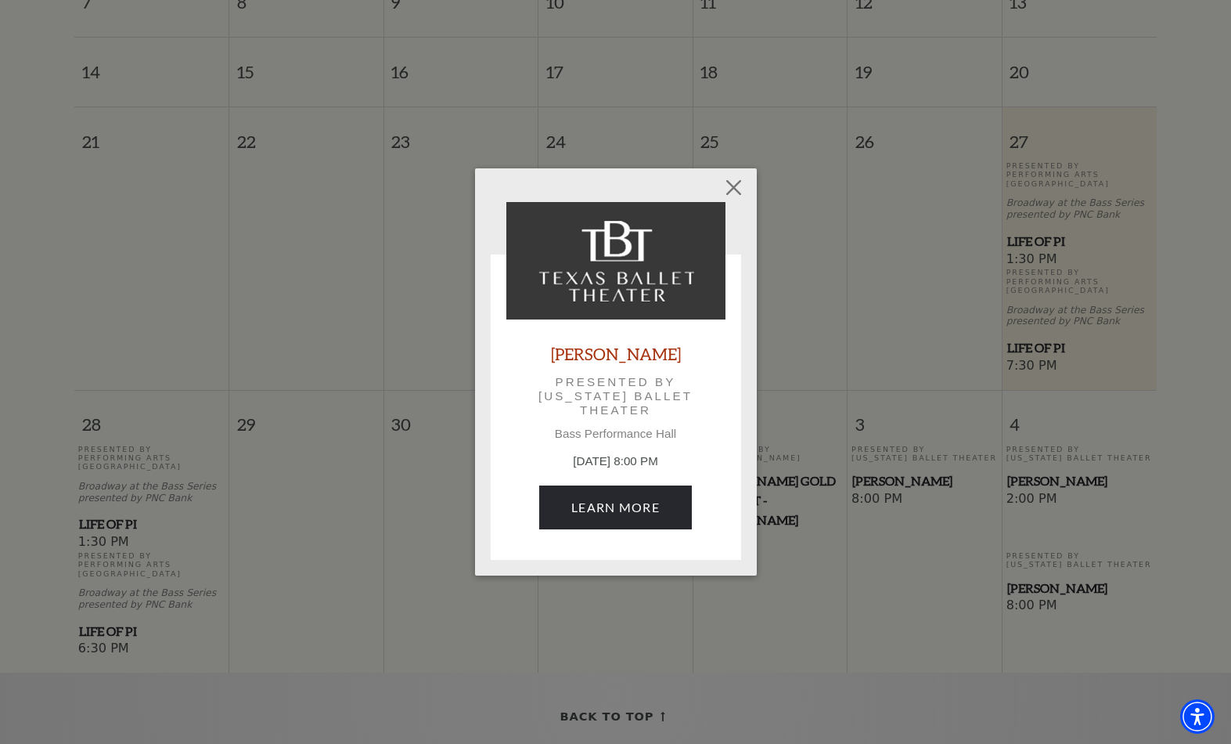
click at [651, 499] on link "Learn More" at bounding box center [615, 507] width 153 height 44
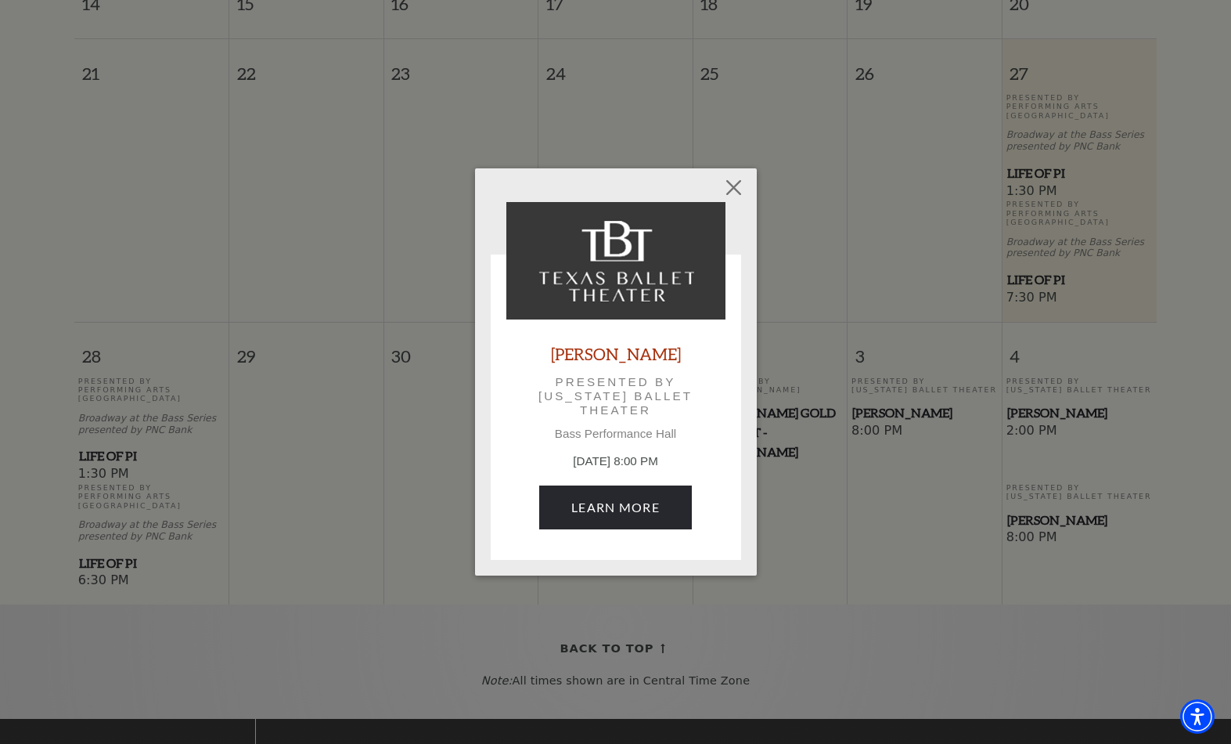
scroll to position [629, 0]
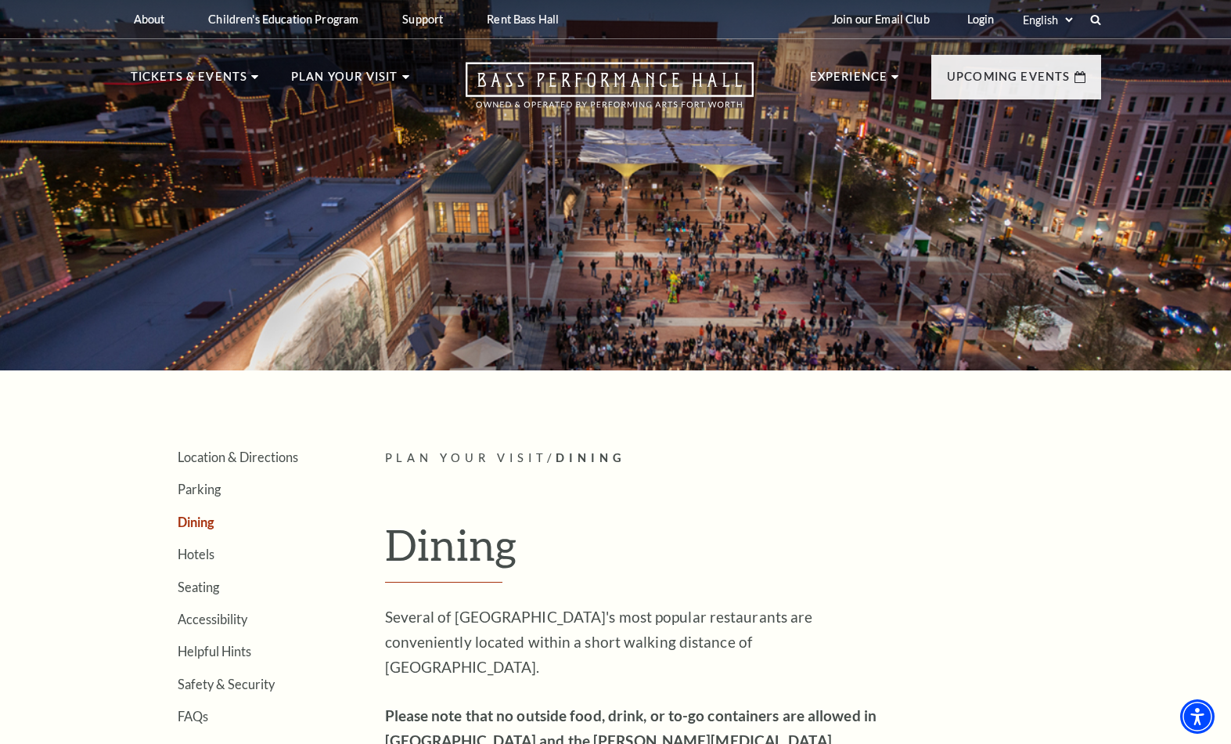
click at [642, 530] on link "View Full Calendar" at bounding box center [615, 518] width 182 height 44
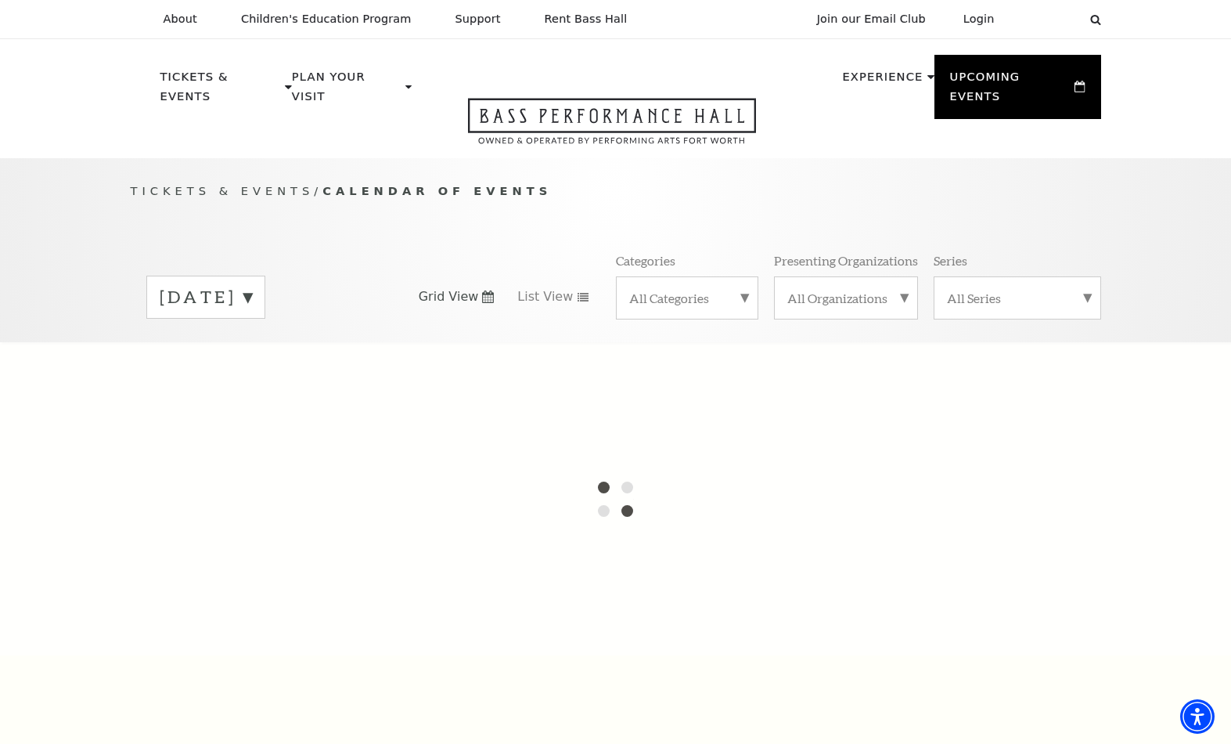
click at [729, 296] on label "All Categories" at bounding box center [687, 298] width 116 height 16
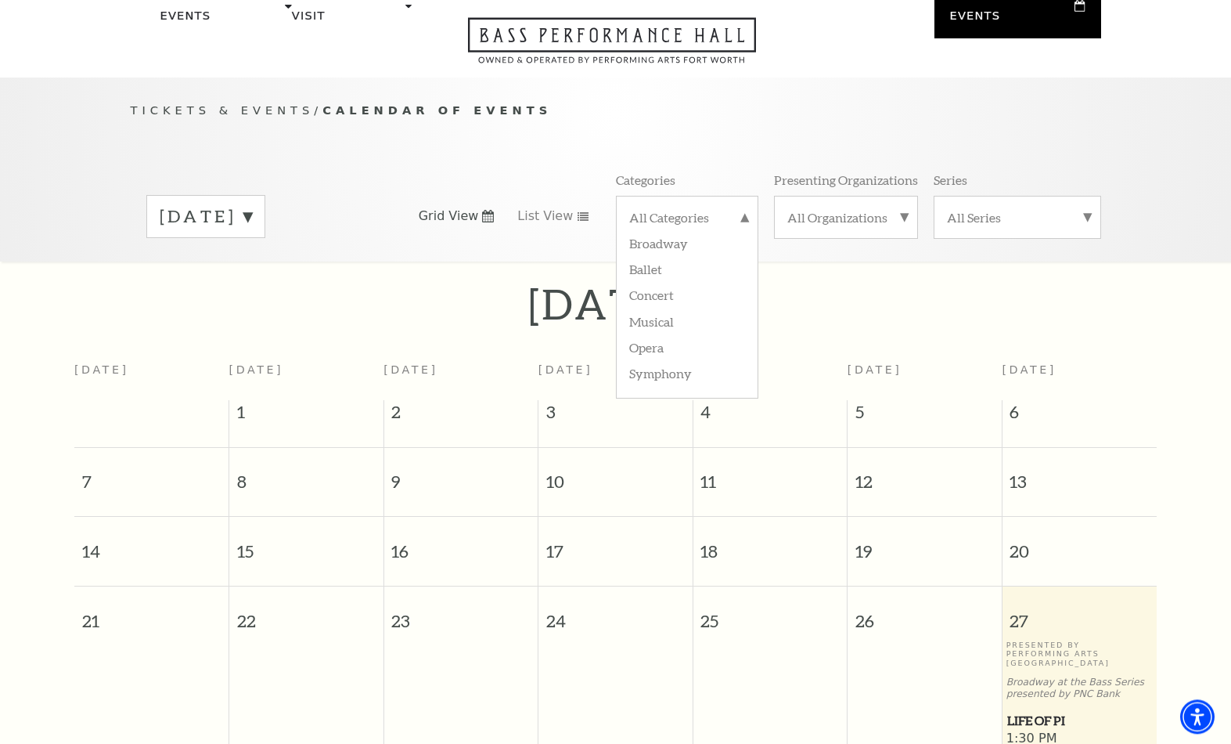
scroll to position [157, 0]
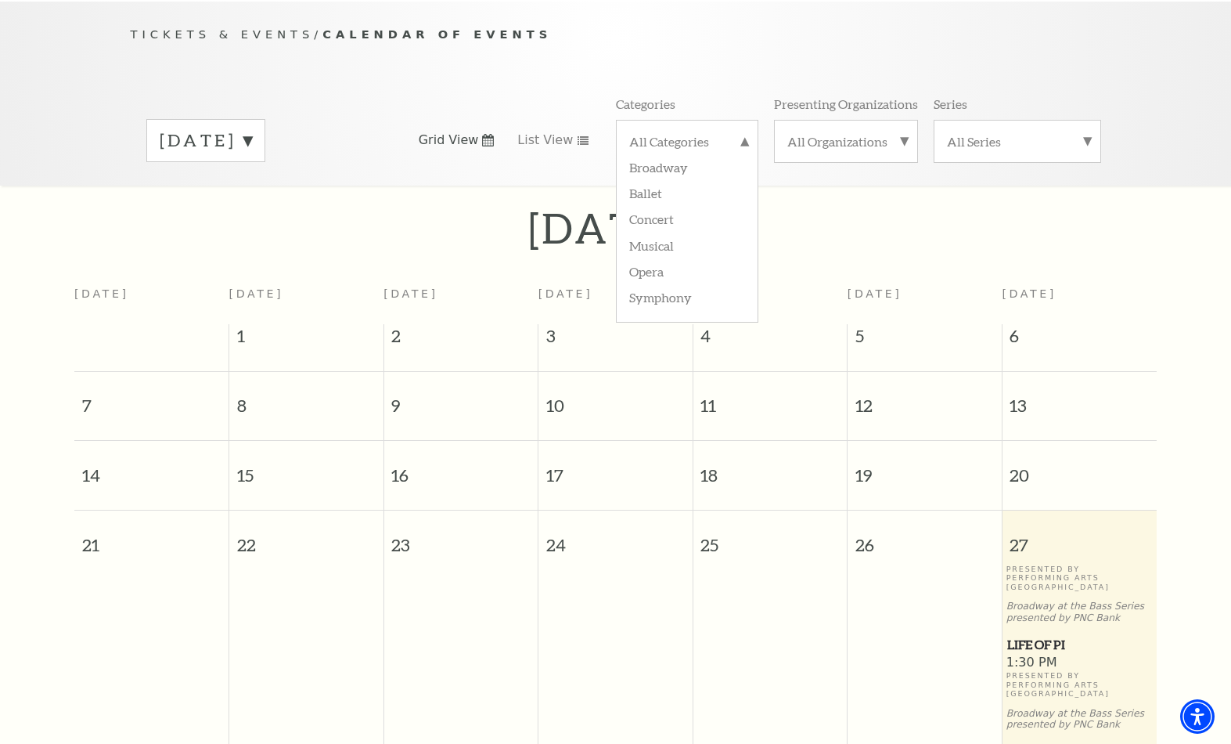
click at [657, 249] on label "Musical" at bounding box center [687, 245] width 116 height 26
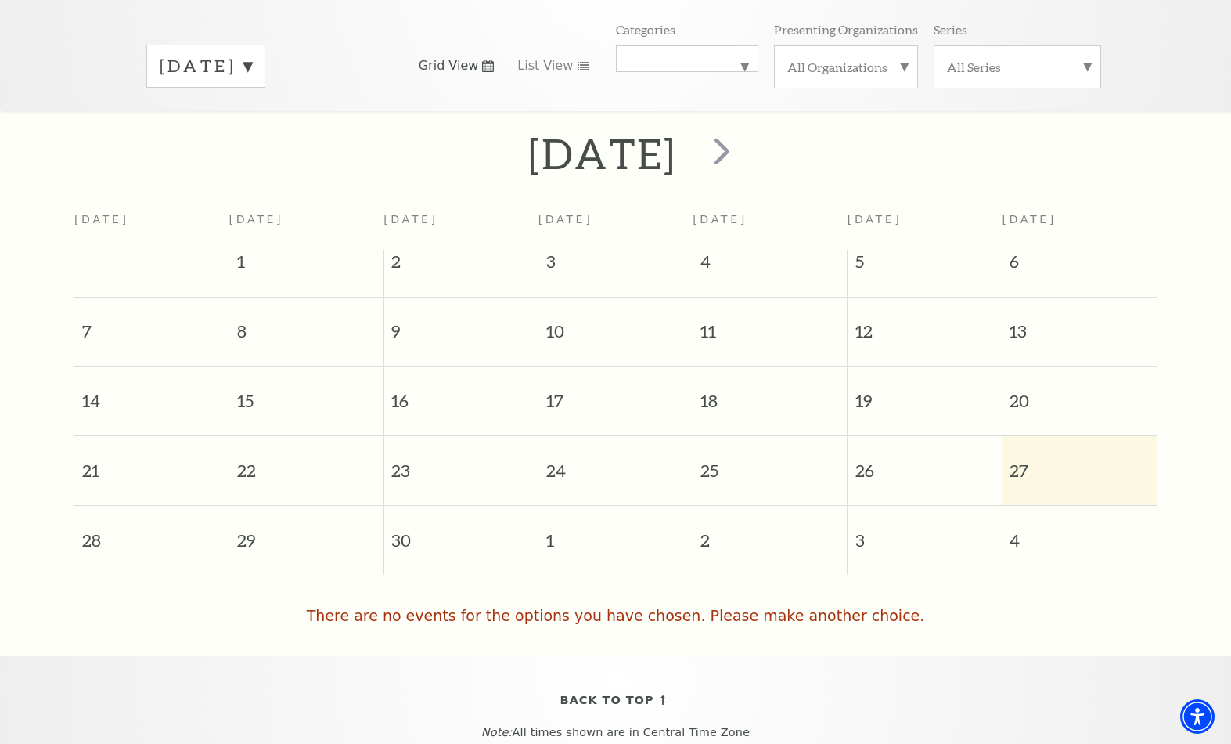
scroll to position [206, 0]
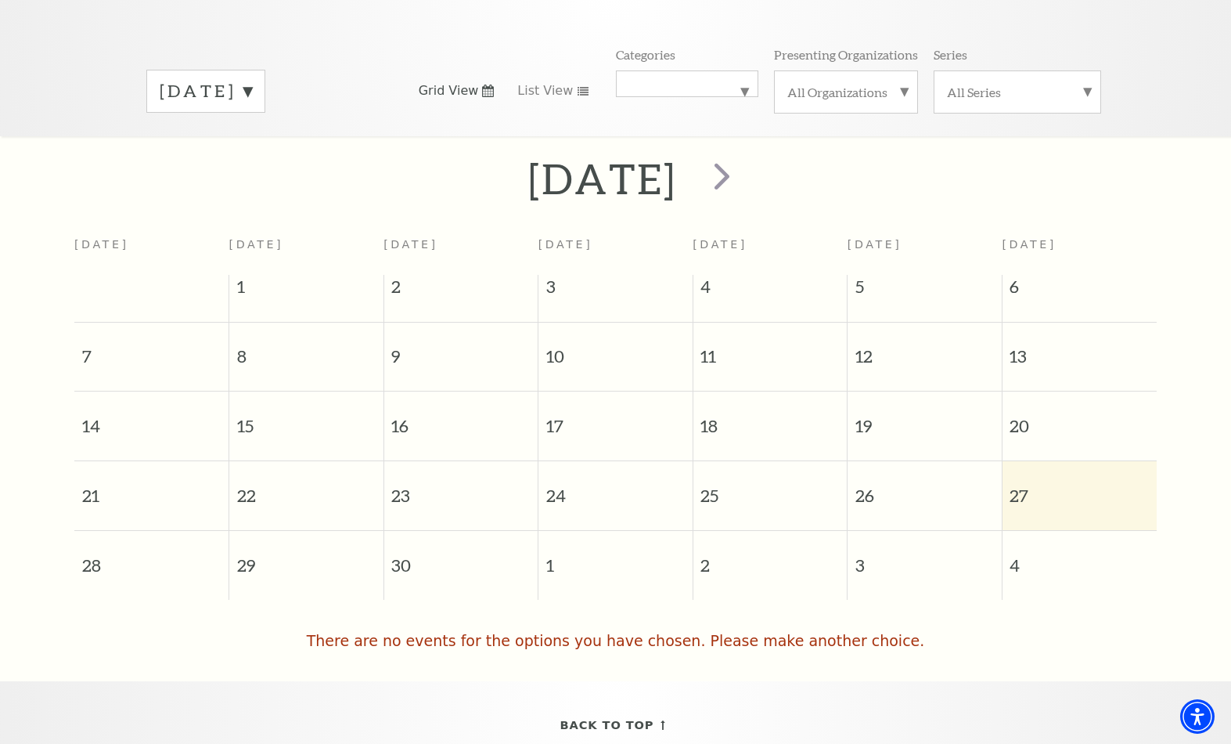
click at [744, 188] on span "next" at bounding box center [722, 175] width 45 height 45
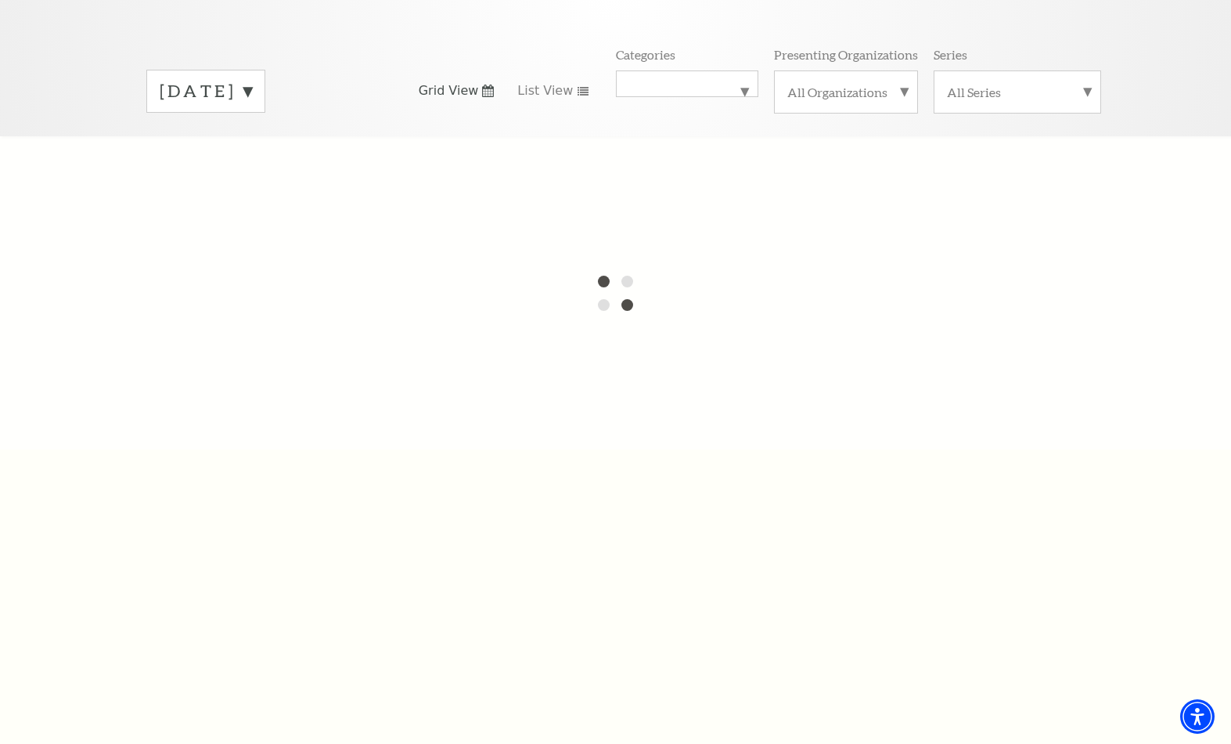
click at [707, 84] on label "Musical" at bounding box center [687, 84] width 116 height 0
click at [688, 95] on label "All Categories" at bounding box center [687, 94] width 116 height 20
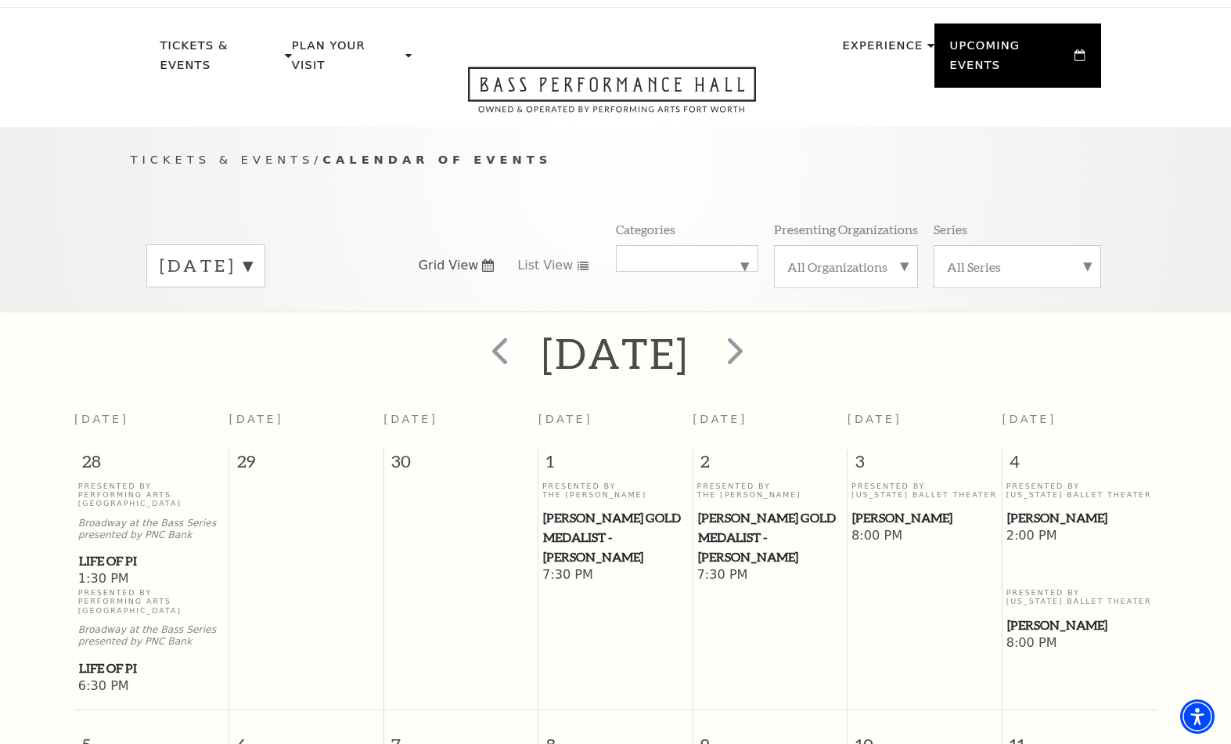
scroll to position [31, 0]
click at [758, 359] on span "next" at bounding box center [735, 351] width 45 height 45
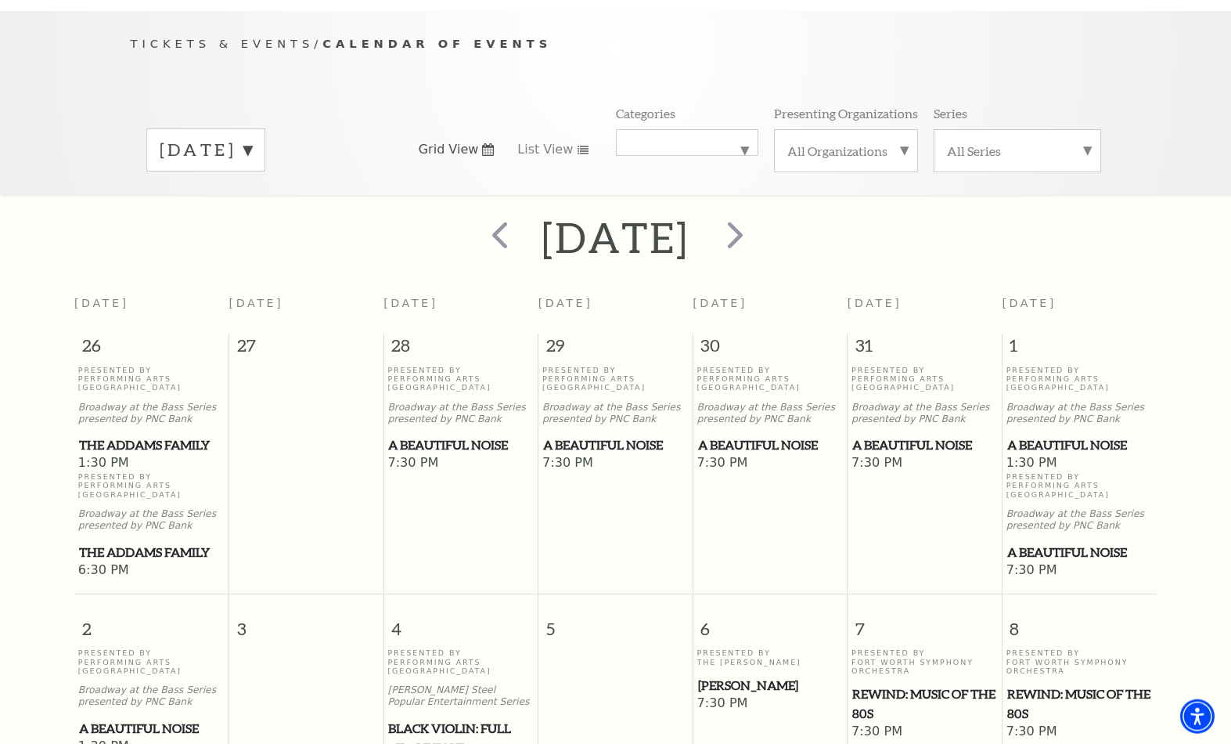
scroll to position [0, 0]
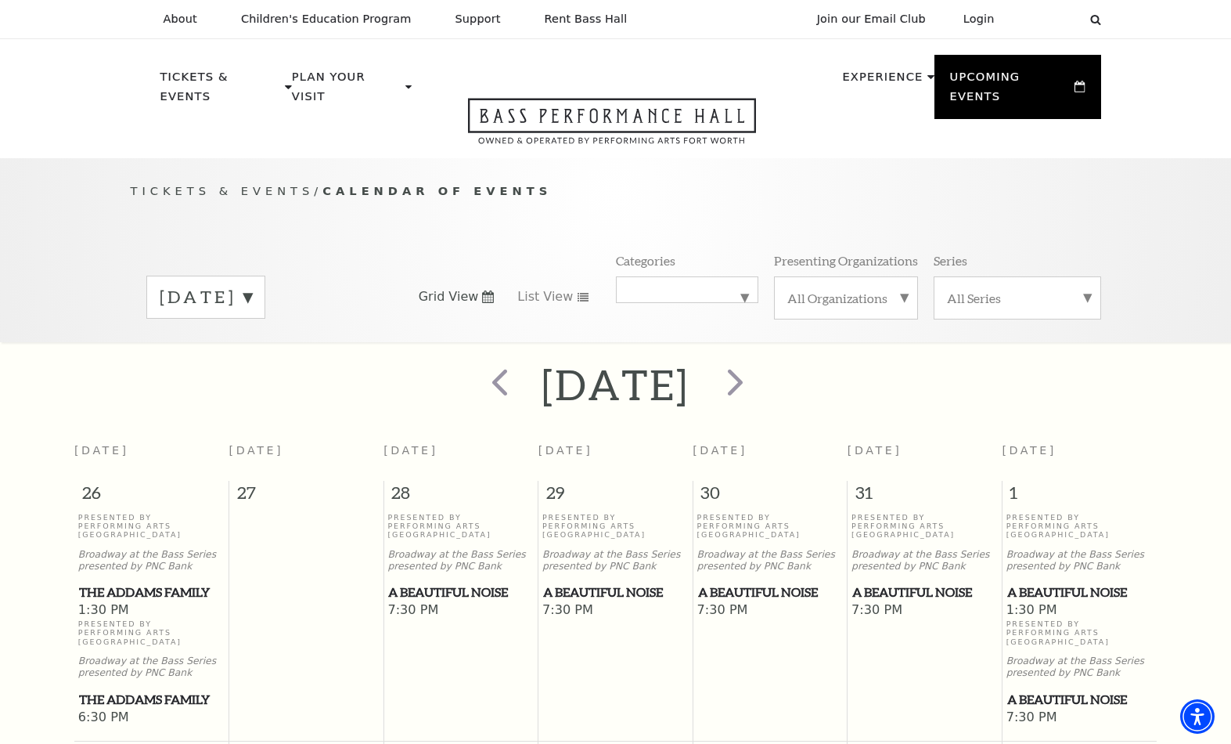
click at [758, 384] on span "next" at bounding box center [735, 381] width 45 height 45
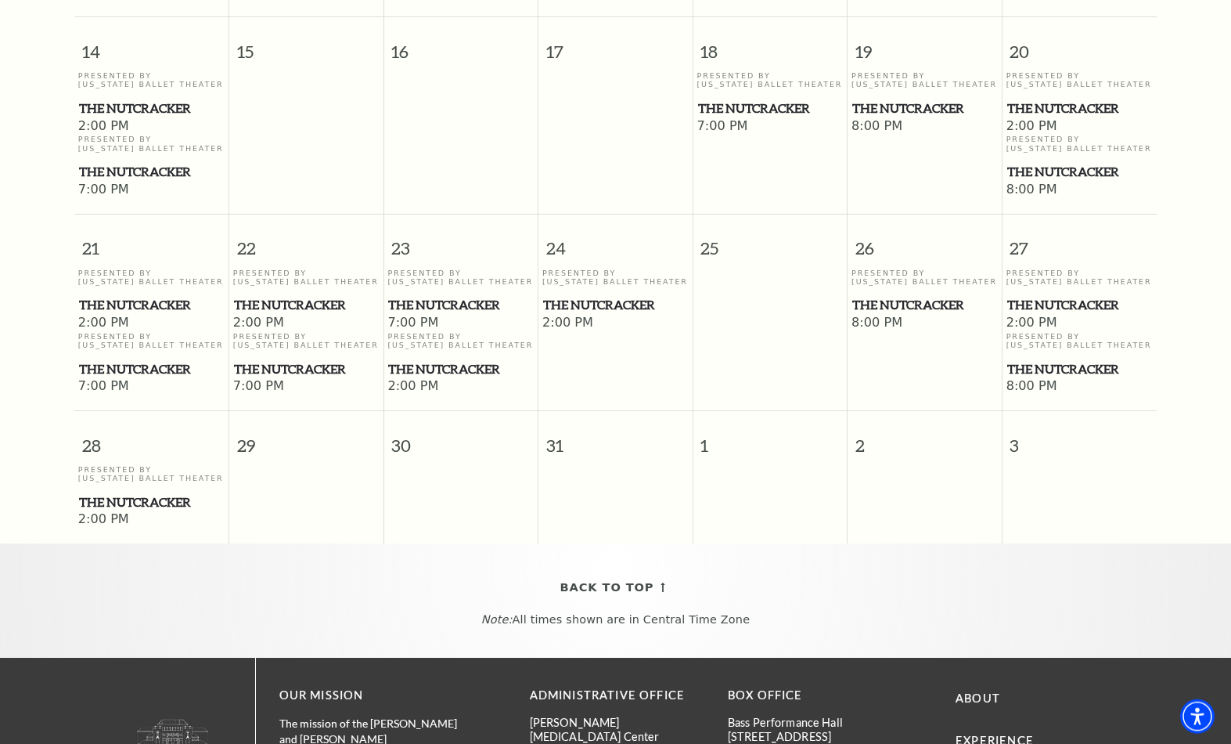
scroll to position [1065, 0]
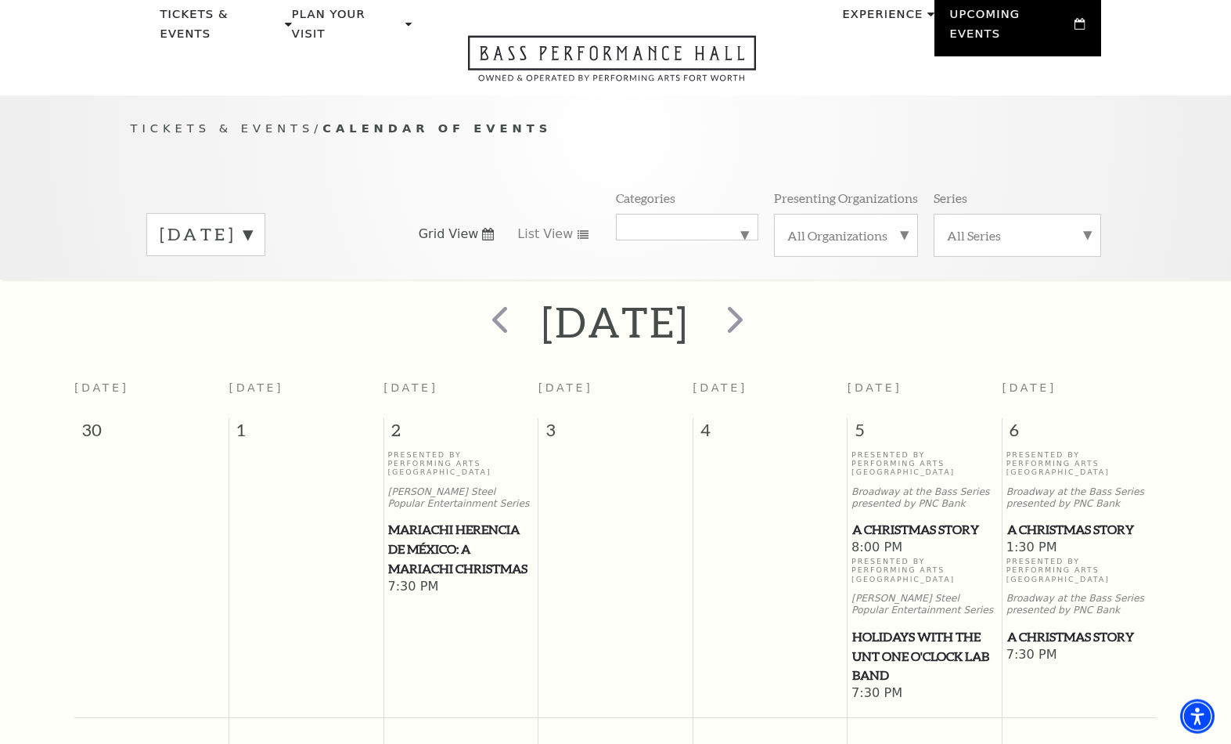
click at [758, 319] on span "next" at bounding box center [735, 319] width 45 height 45
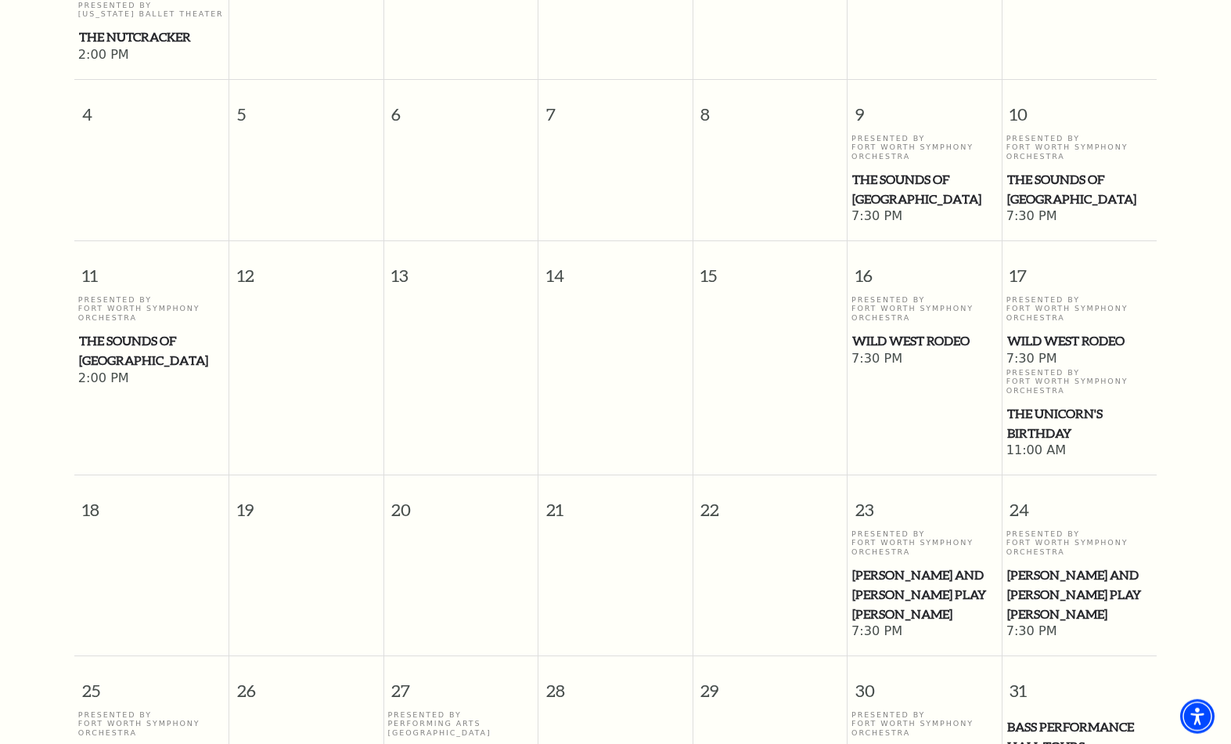
scroll to position [513, 0]
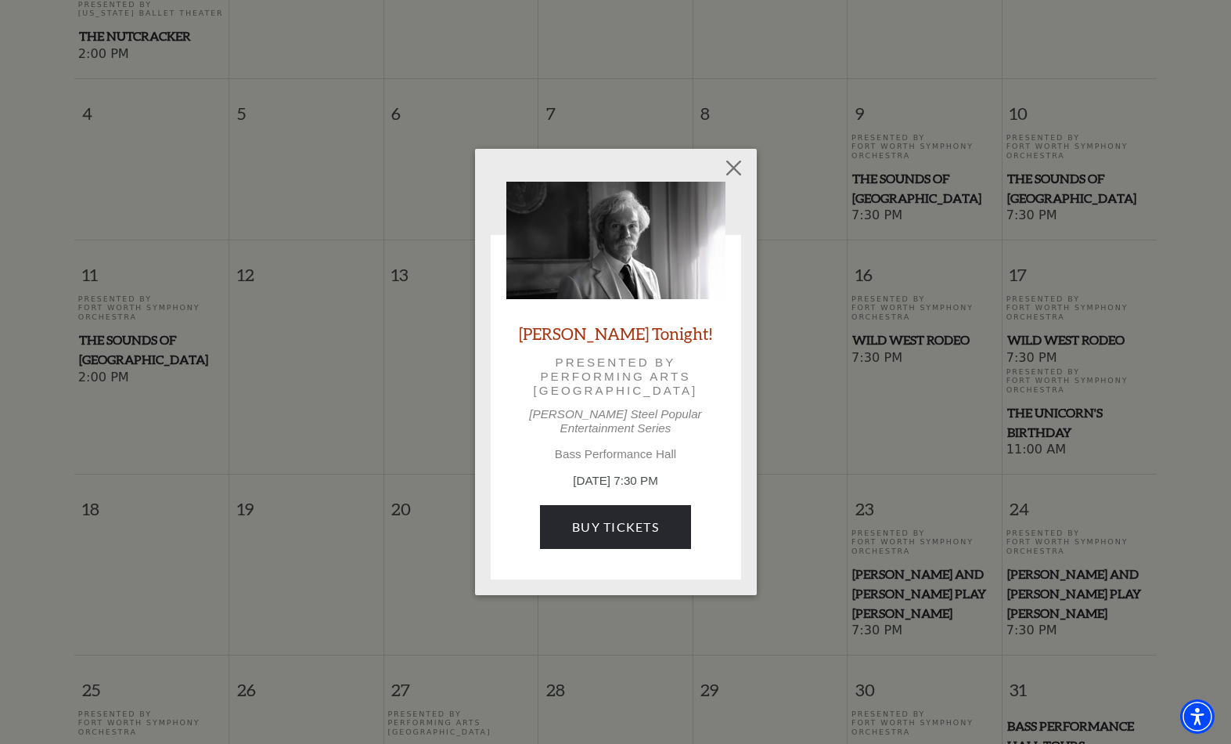
click at [597, 530] on link "Buy Tickets" at bounding box center [615, 527] width 151 height 44
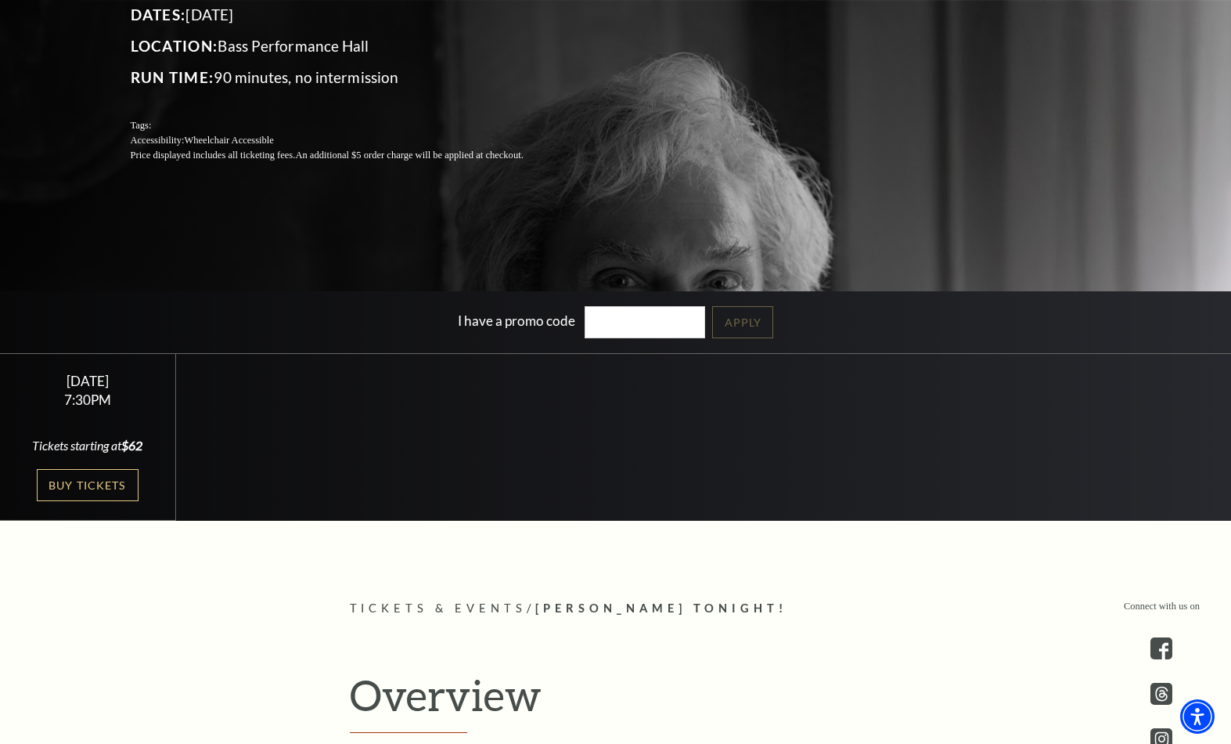
scroll to position [295, 0]
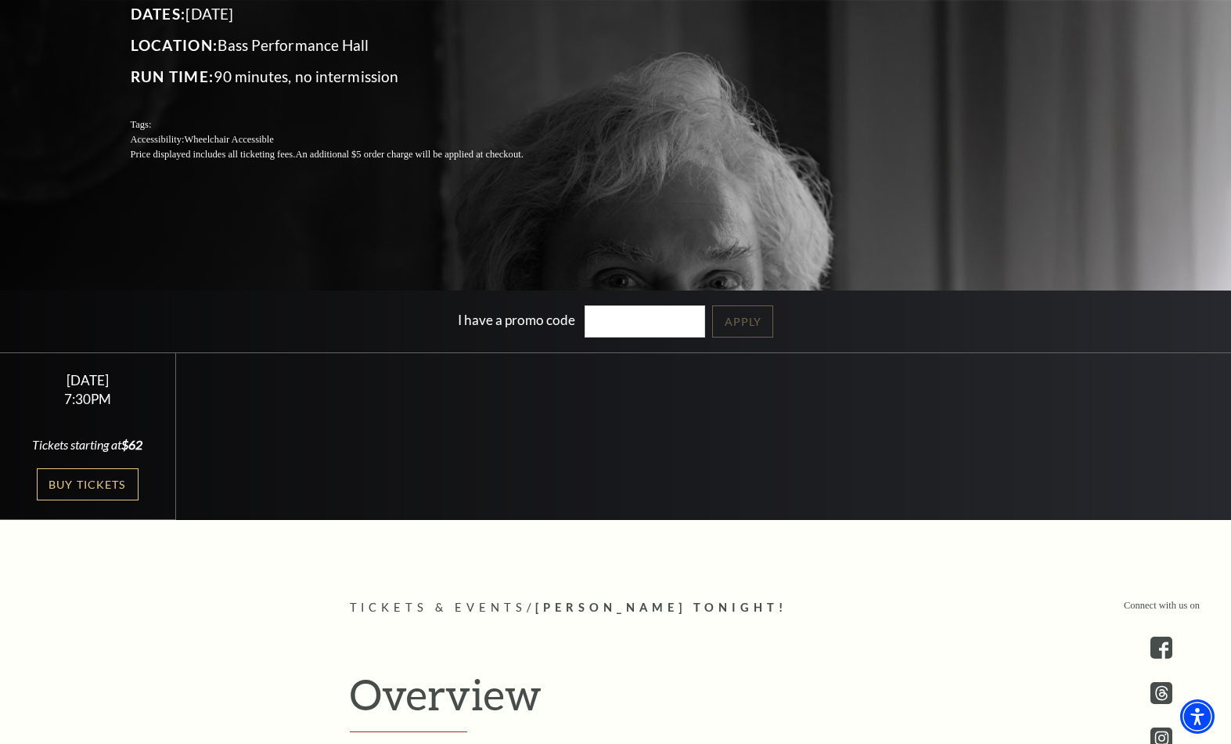
click at [77, 500] on link "Buy Tickets" at bounding box center [88, 484] width 102 height 32
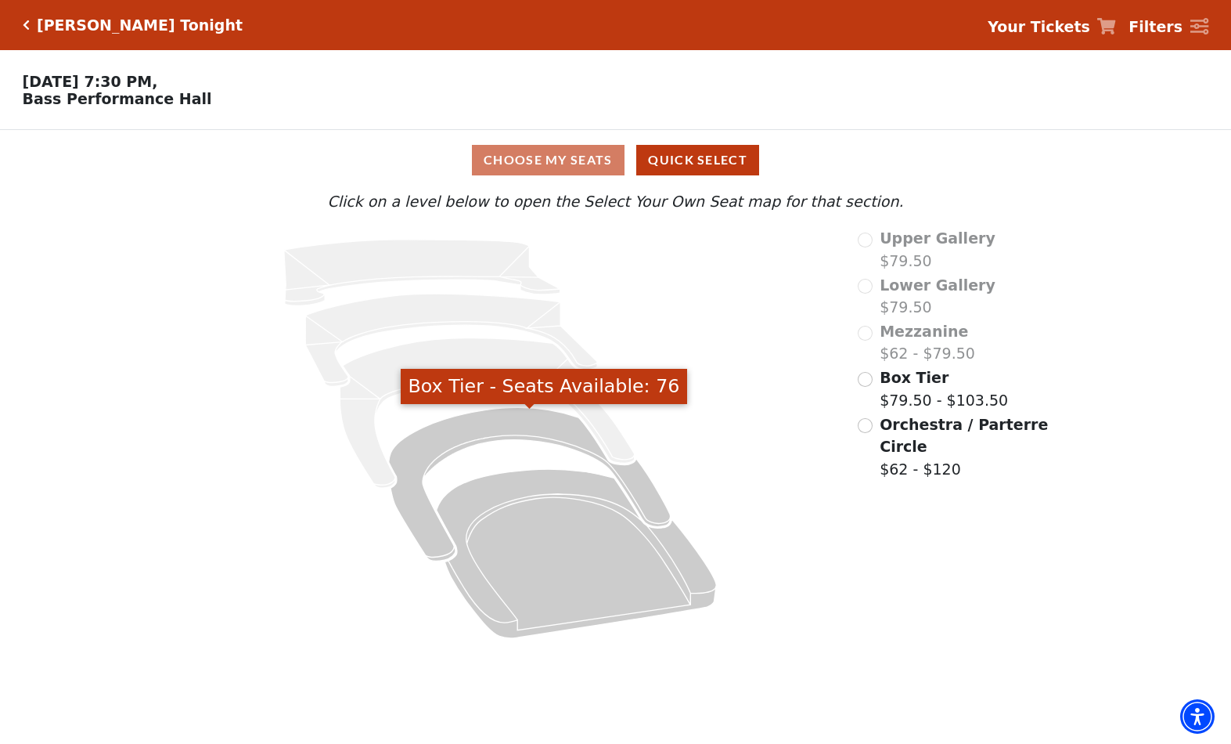
click at [481, 438] on icon "Box Tier - Seats Available: 76" at bounding box center [530, 484] width 282 height 153
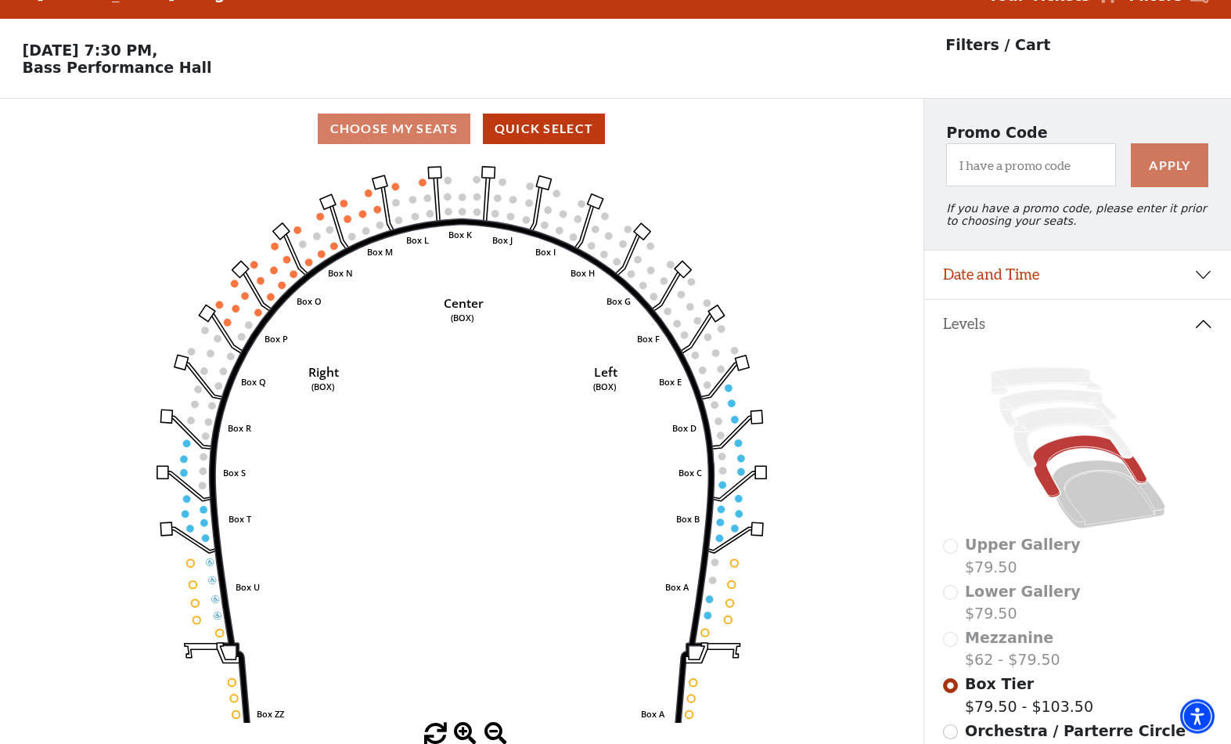
scroll to position [73, 0]
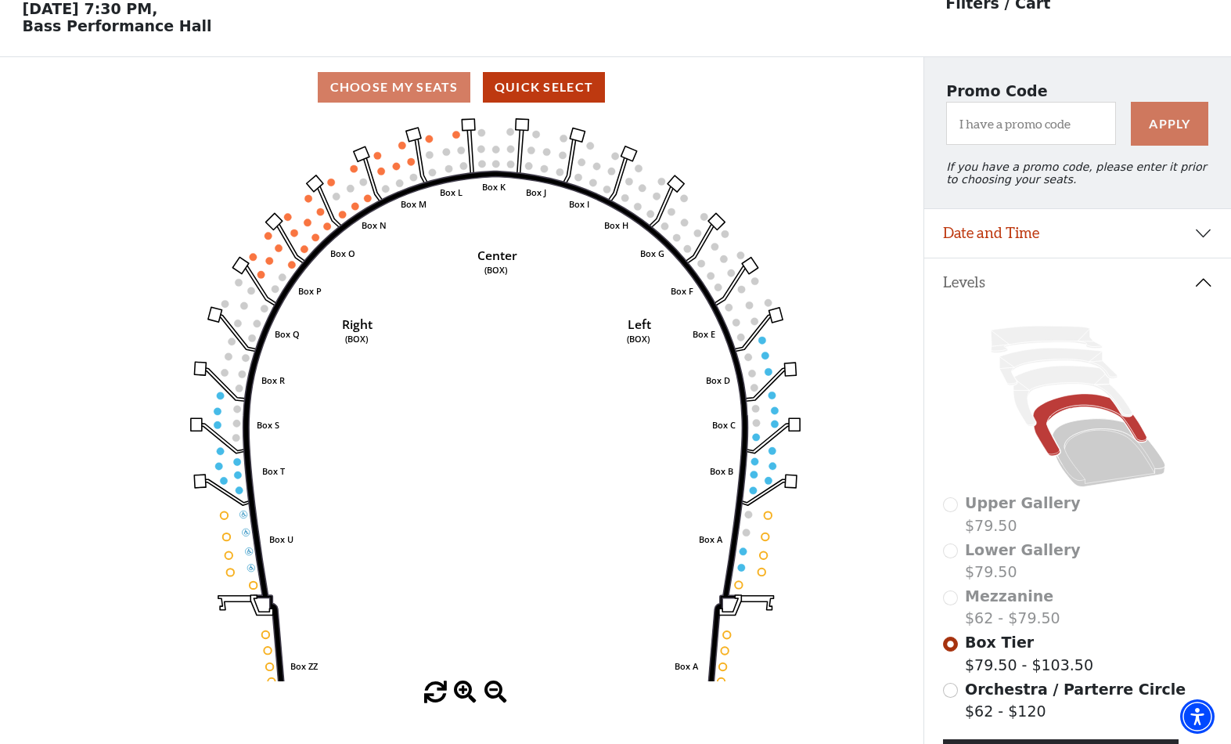
click at [1092, 426] on icon at bounding box center [1108, 453] width 113 height 68
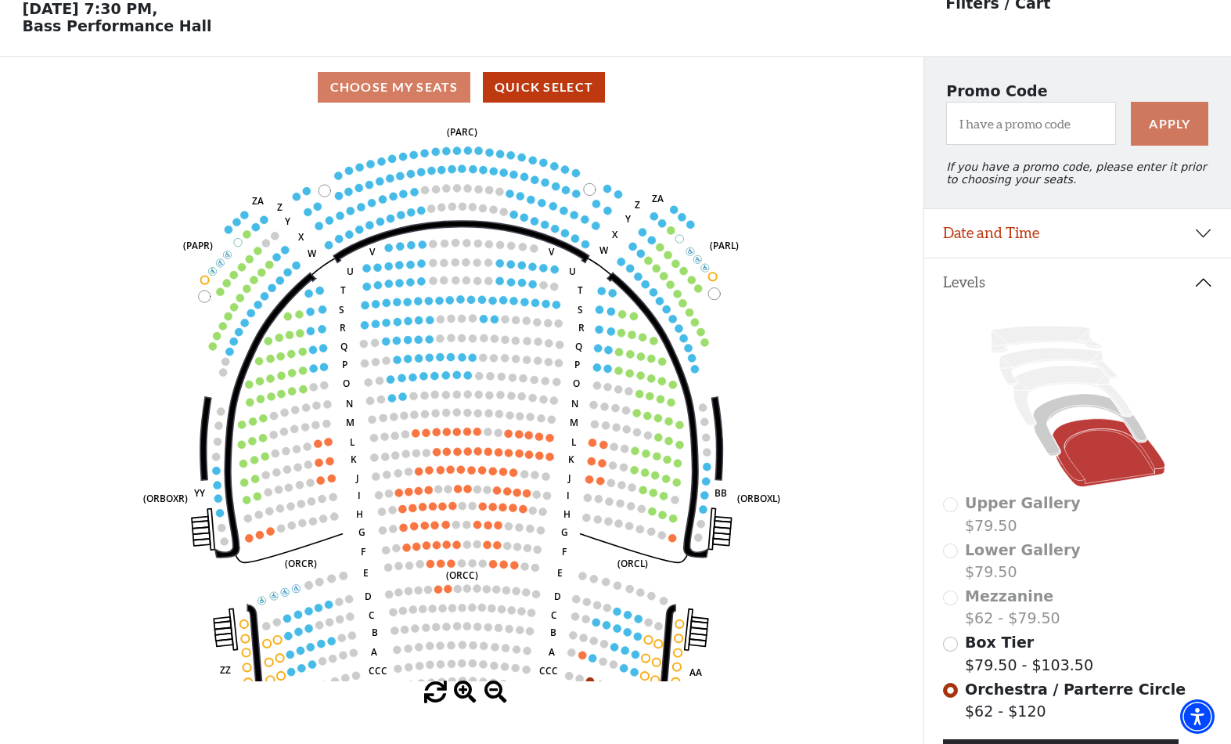
click at [423, 210] on circle at bounding box center [421, 210] width 8 height 8
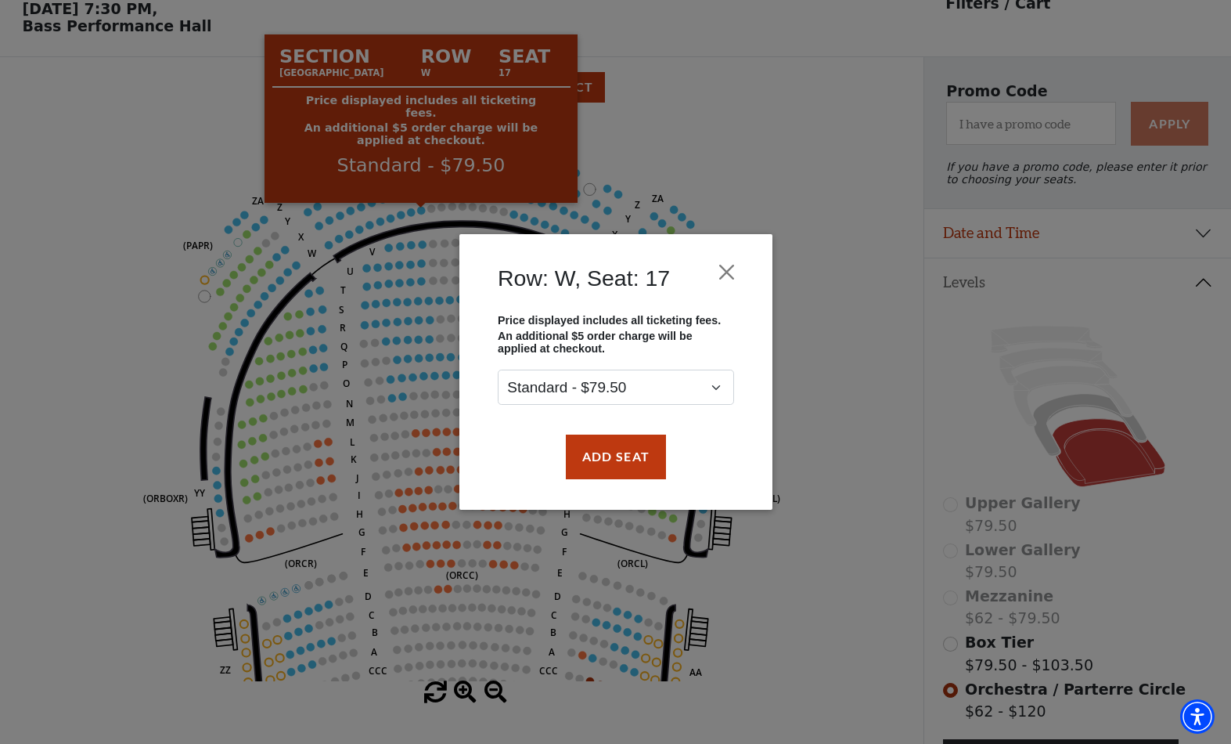
click at [117, 239] on div "Row: W, Seat: 17 Price displayed includes all ticketing fees. An additional $5 …" at bounding box center [615, 372] width 1231 height 744
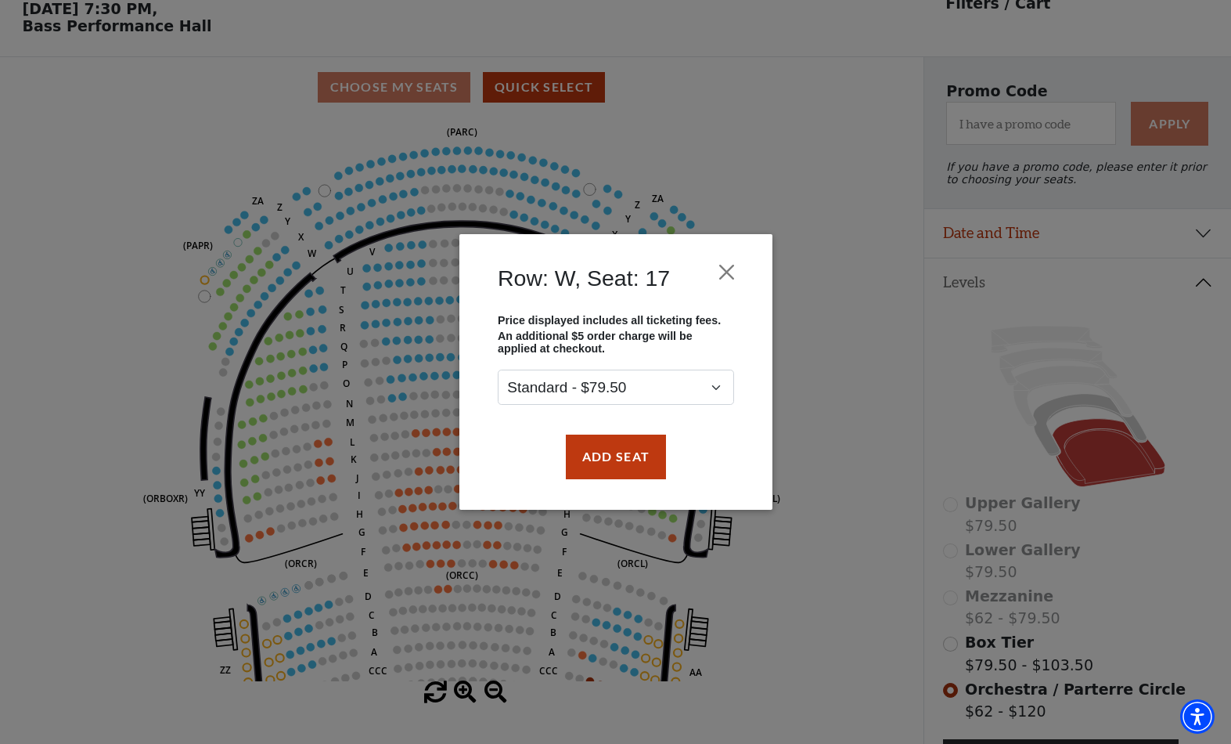
click at [730, 274] on button "Close" at bounding box center [726, 272] width 30 height 30
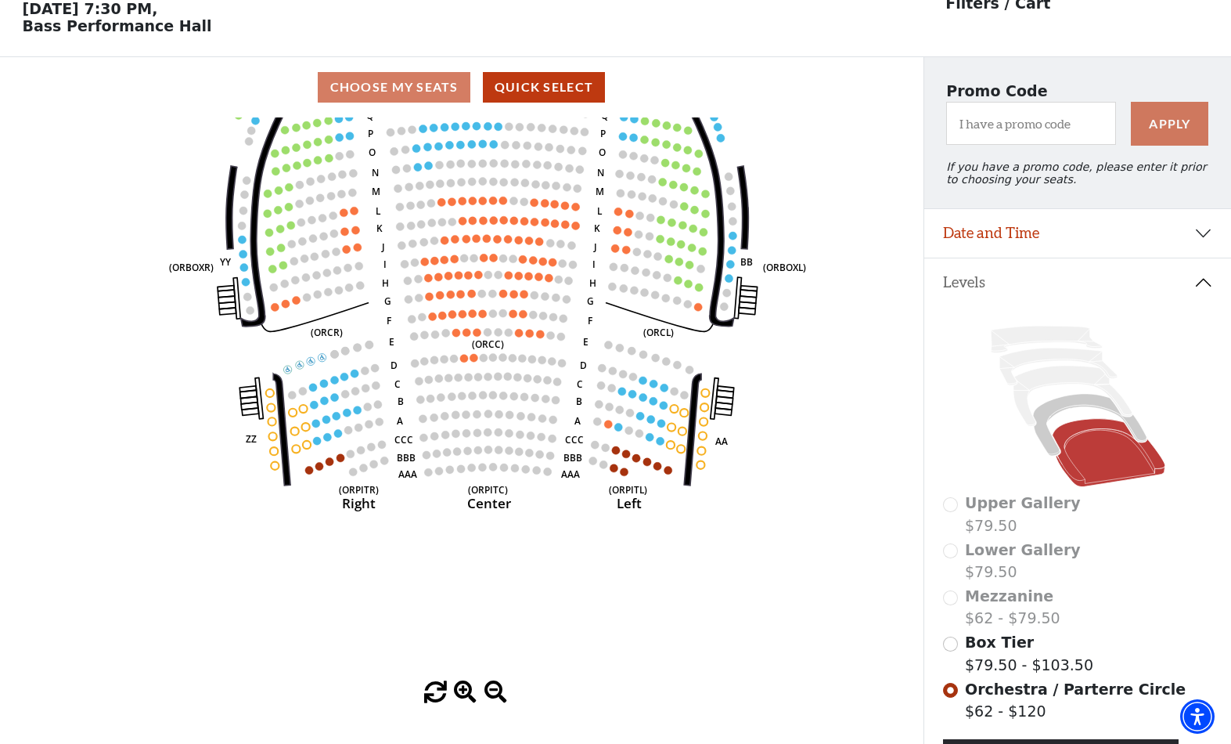
click at [474, 336] on circle at bounding box center [477, 332] width 8 height 8
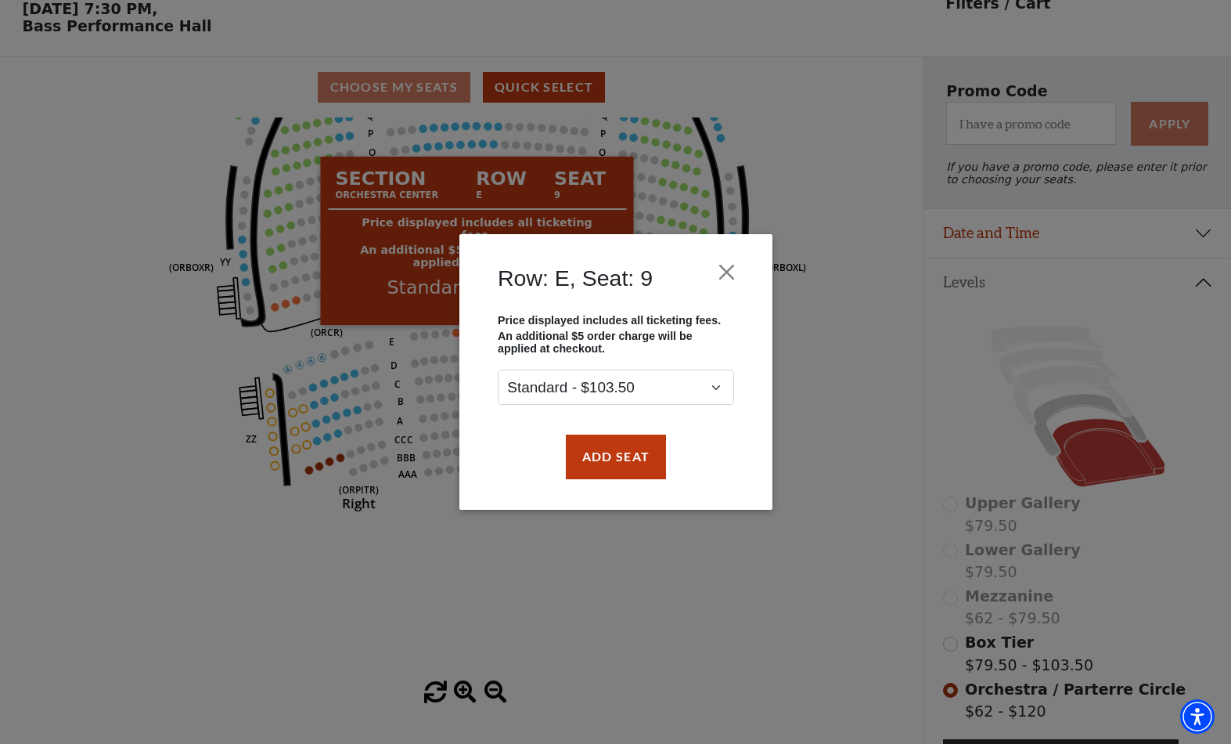
click at [225, 600] on div "Row: E, Seat: 9 Price displayed includes all ticketing fees. An additional $5 o…" at bounding box center [615, 372] width 1231 height 744
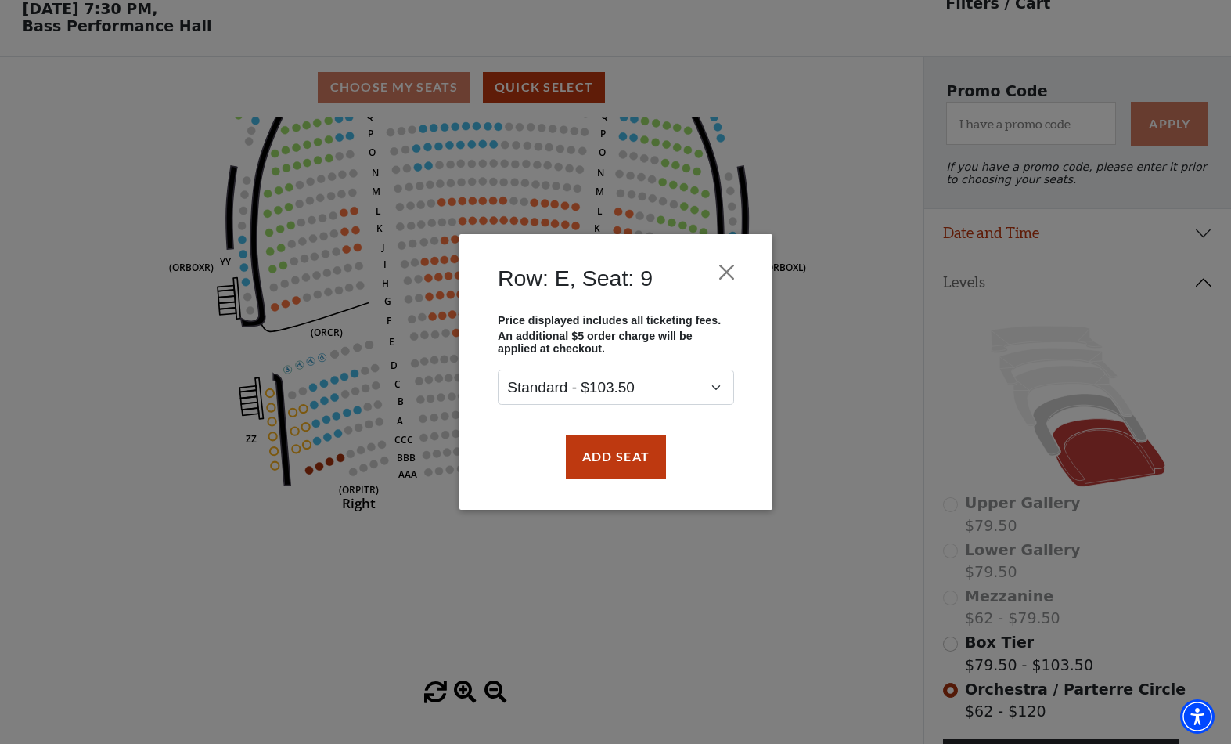
click at [713, 257] on button "Close" at bounding box center [726, 272] width 30 height 30
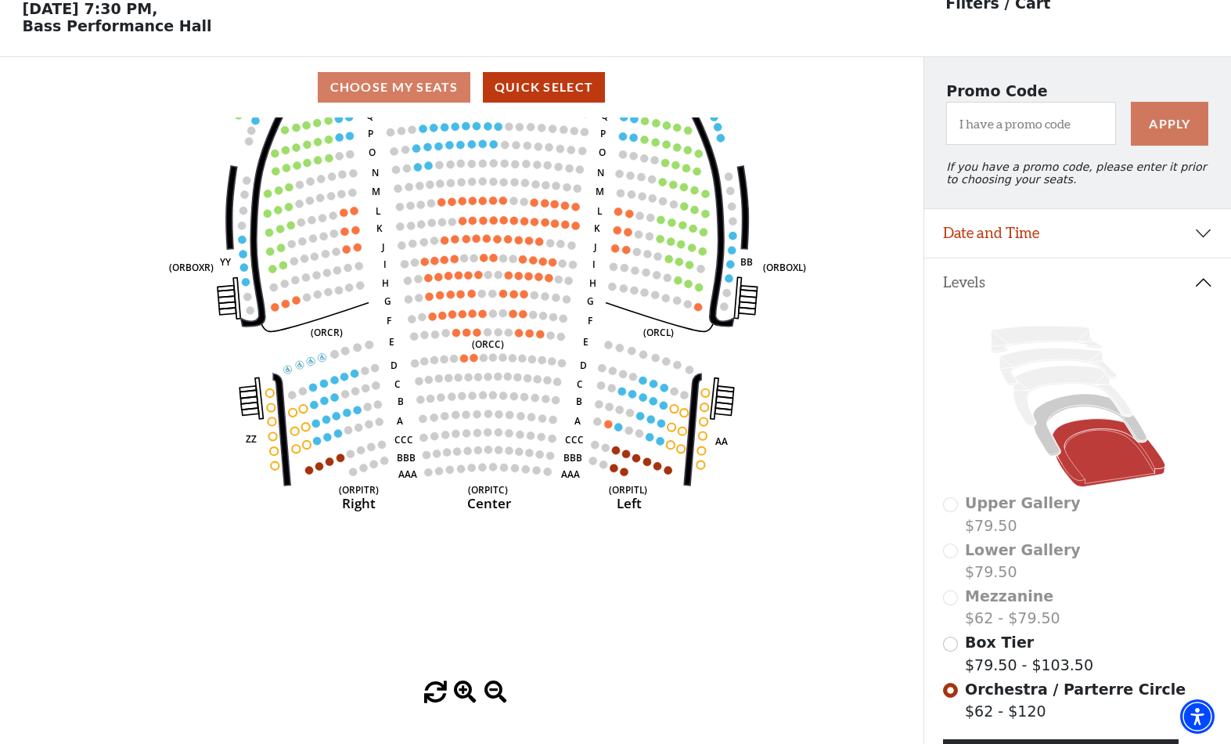
click at [744, 259] on button "Close" at bounding box center [737, 262] width 33 height 33
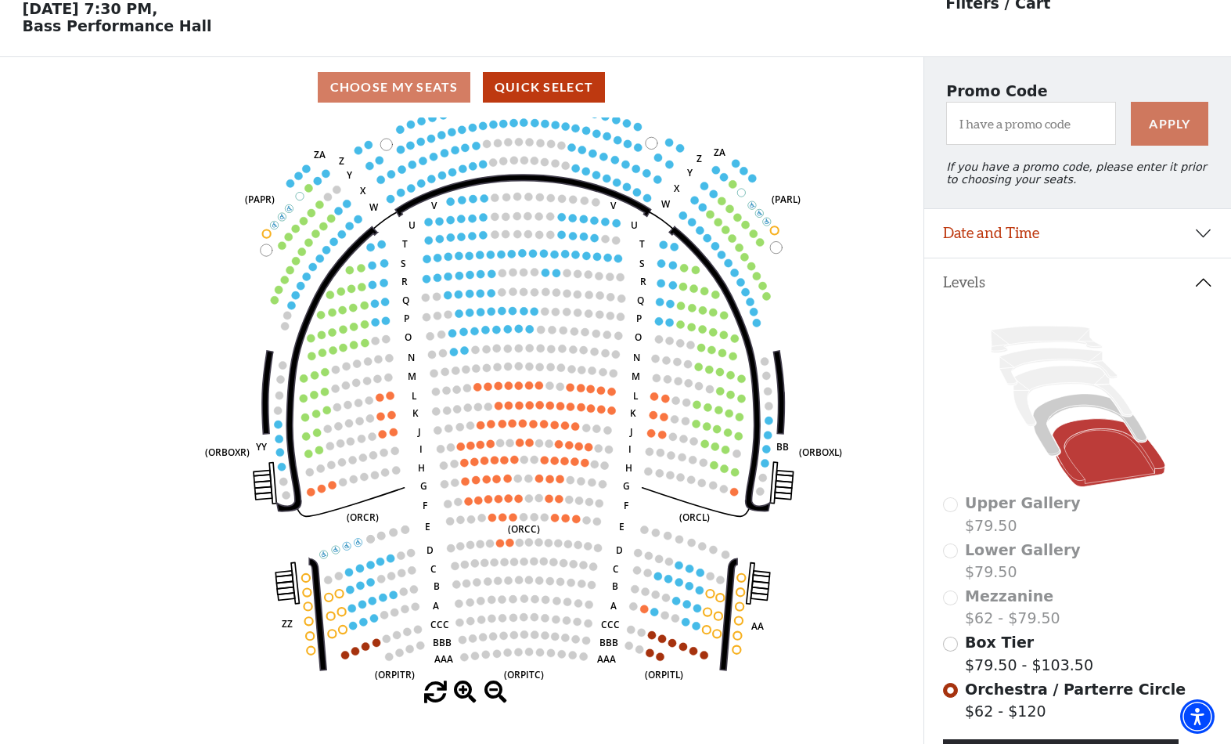
click at [341, 237] on circle at bounding box center [342, 234] width 8 height 8
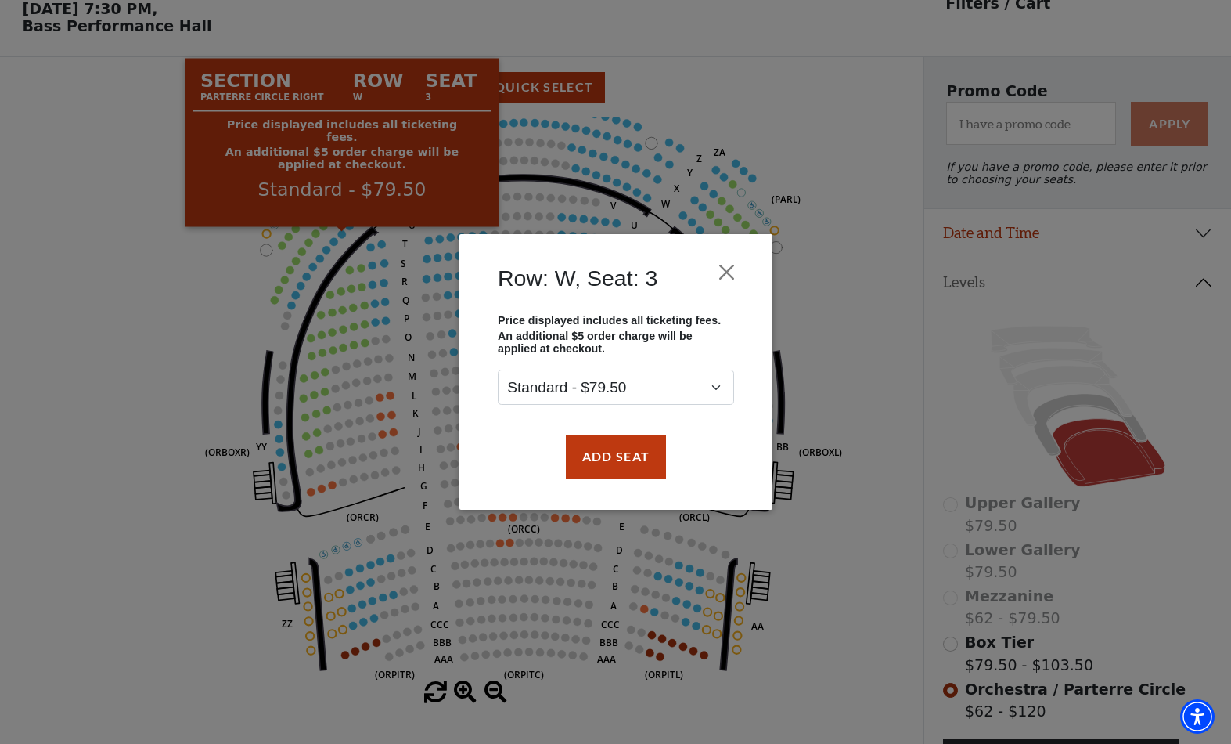
click at [137, 306] on div "Row: W, Seat: 3 Price displayed includes all ticketing fees. An additional $5 o…" at bounding box center [615, 372] width 1231 height 744
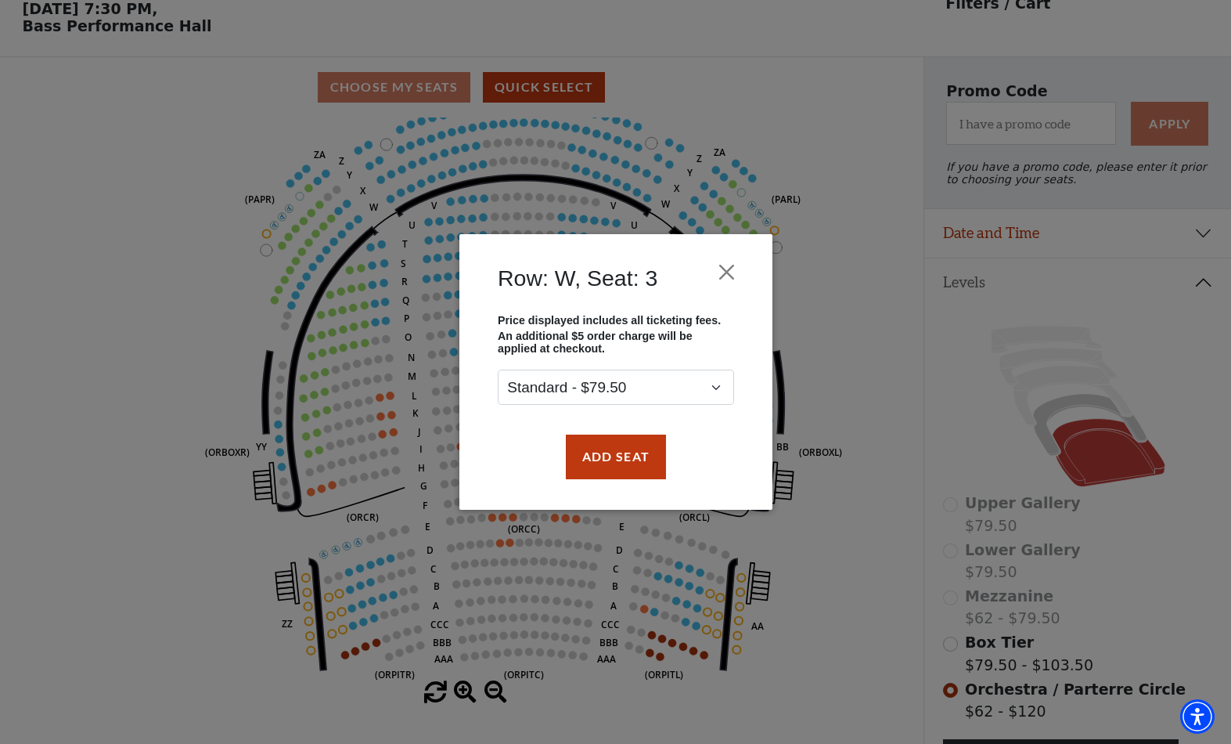
click at [729, 260] on button "Close" at bounding box center [726, 272] width 30 height 30
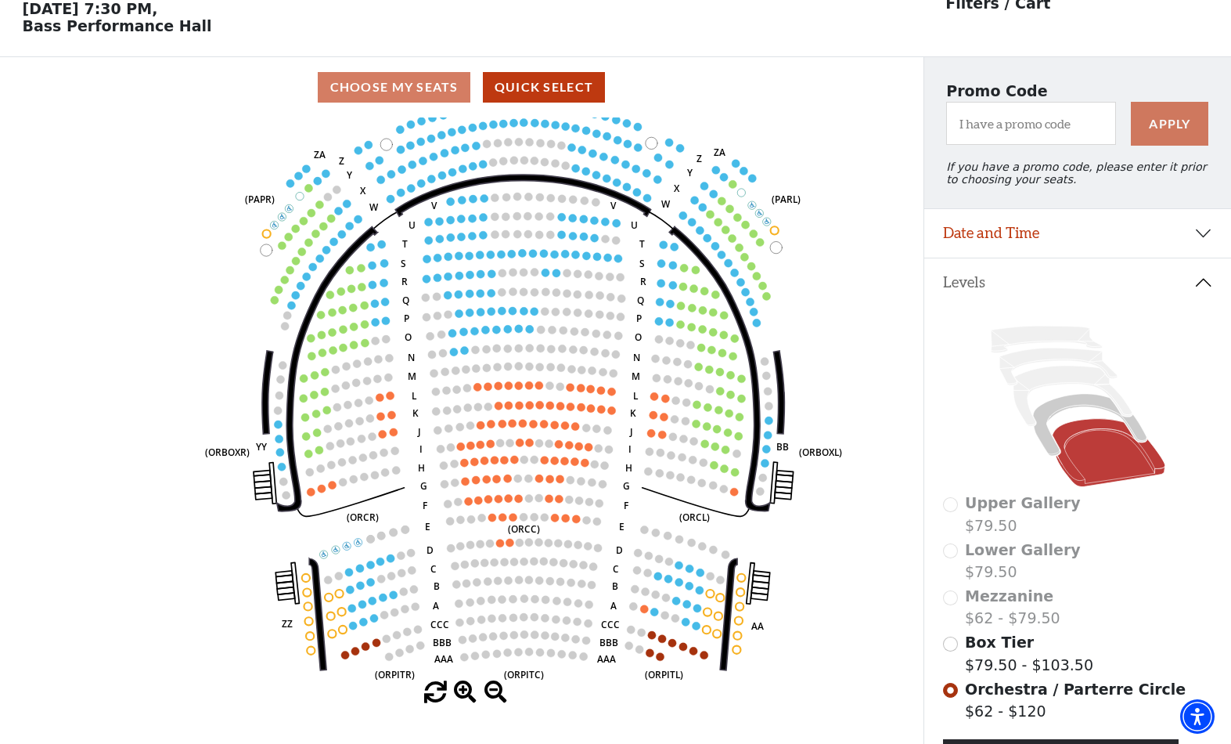
click at [381, 243] on circle at bounding box center [382, 244] width 8 height 8
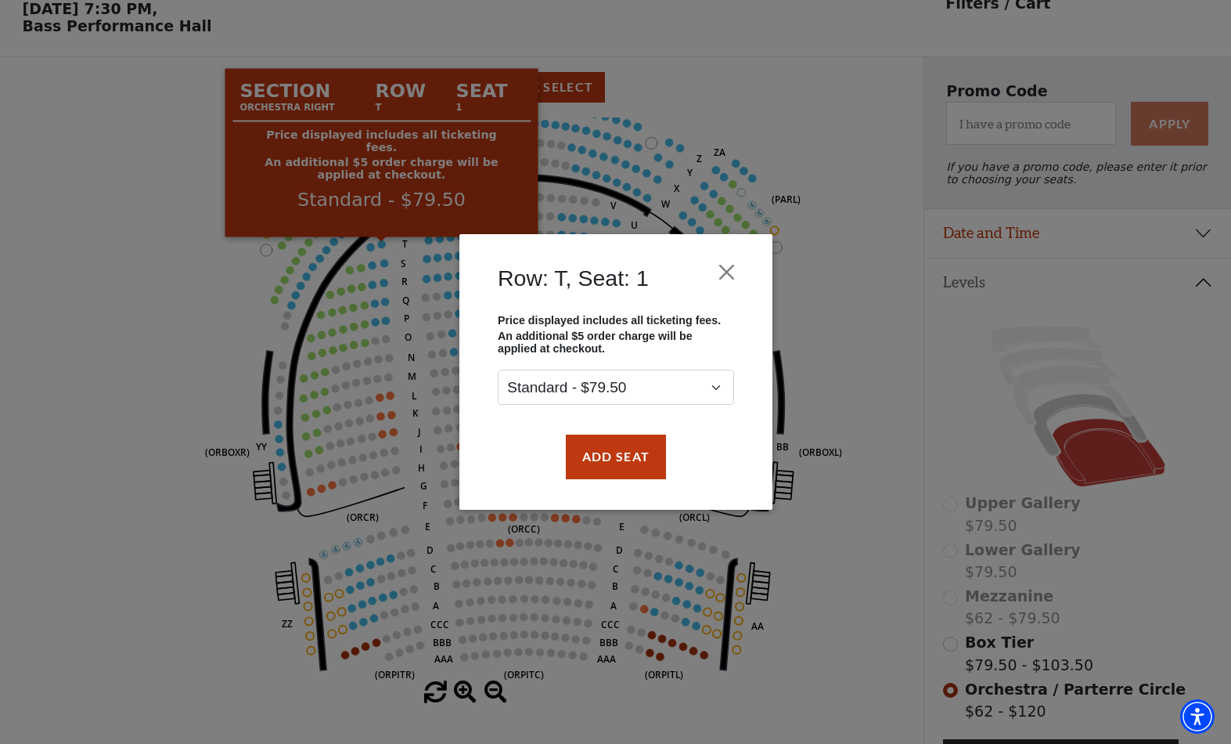
click at [133, 312] on div "Row: T, Seat: 1 Price displayed includes all ticketing fees. An additional $5 o…" at bounding box center [615, 372] width 1231 height 744
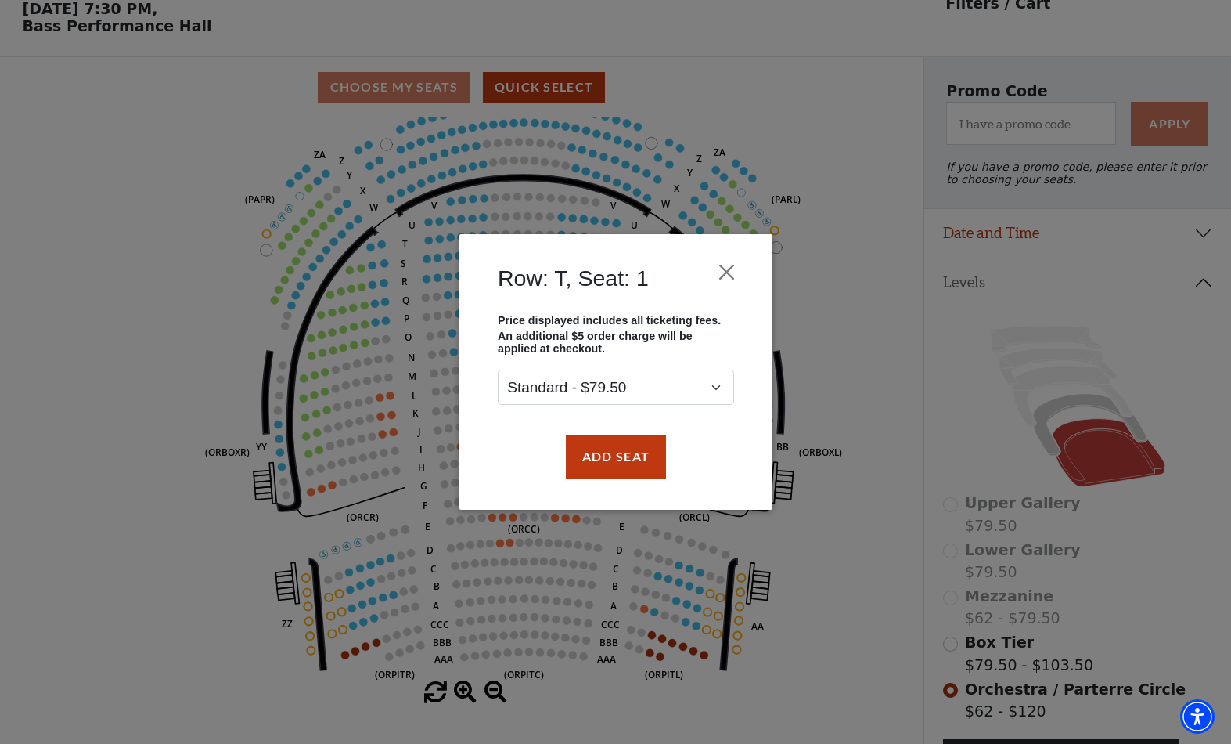
click at [711, 269] on button "Close" at bounding box center [726, 272] width 30 height 30
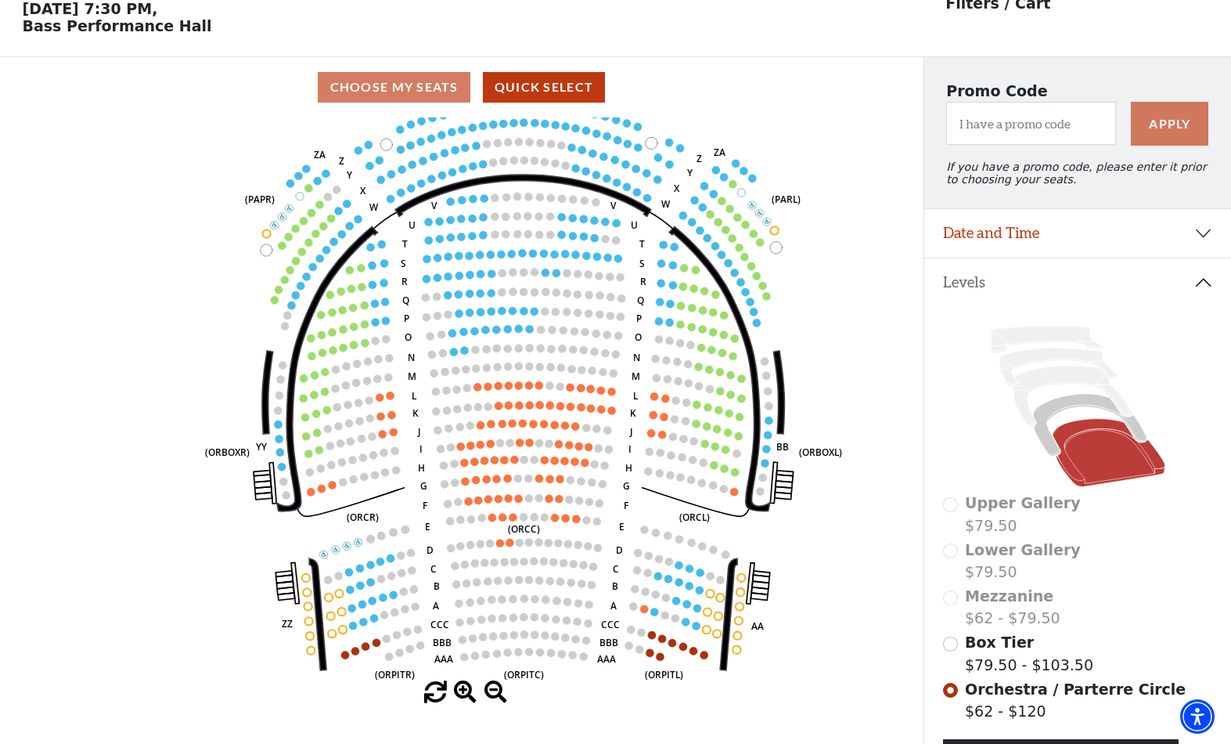
click at [504, 517] on circle at bounding box center [503, 517] width 8 height 8
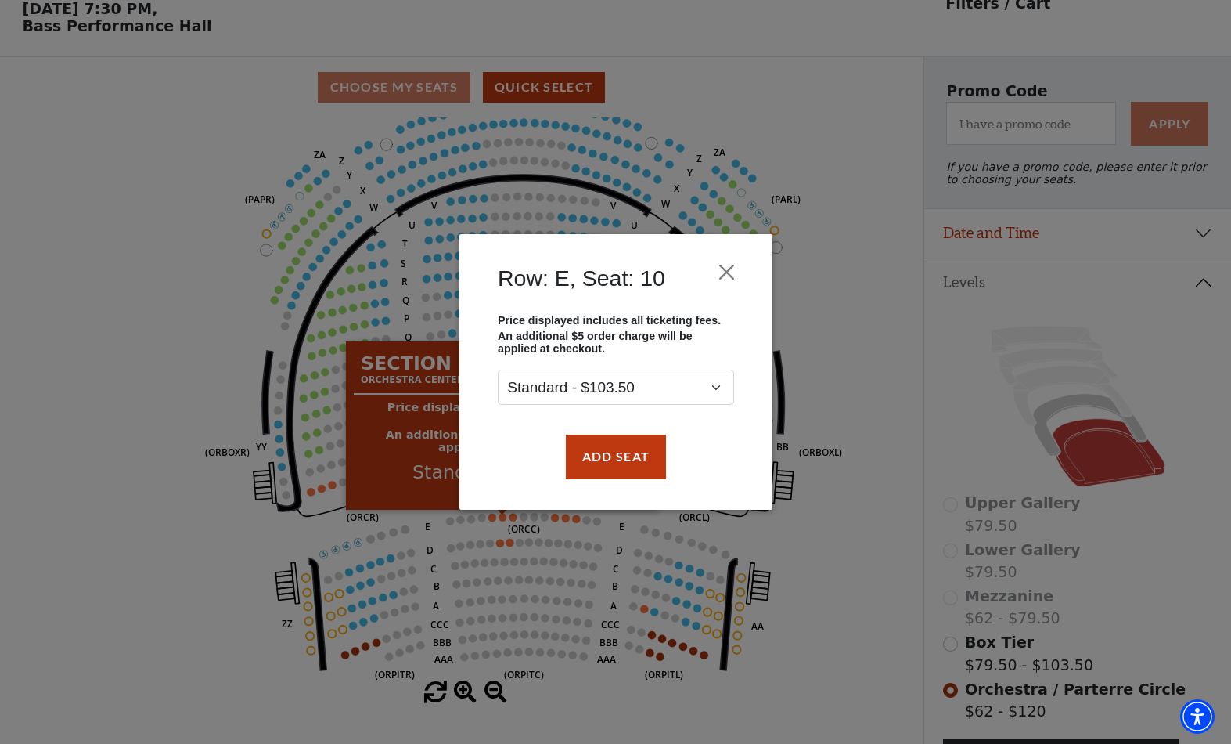
click at [181, 524] on div "Row: E, Seat: 10 Price displayed includes all ticketing fees. An additional $5 …" at bounding box center [615, 372] width 1231 height 744
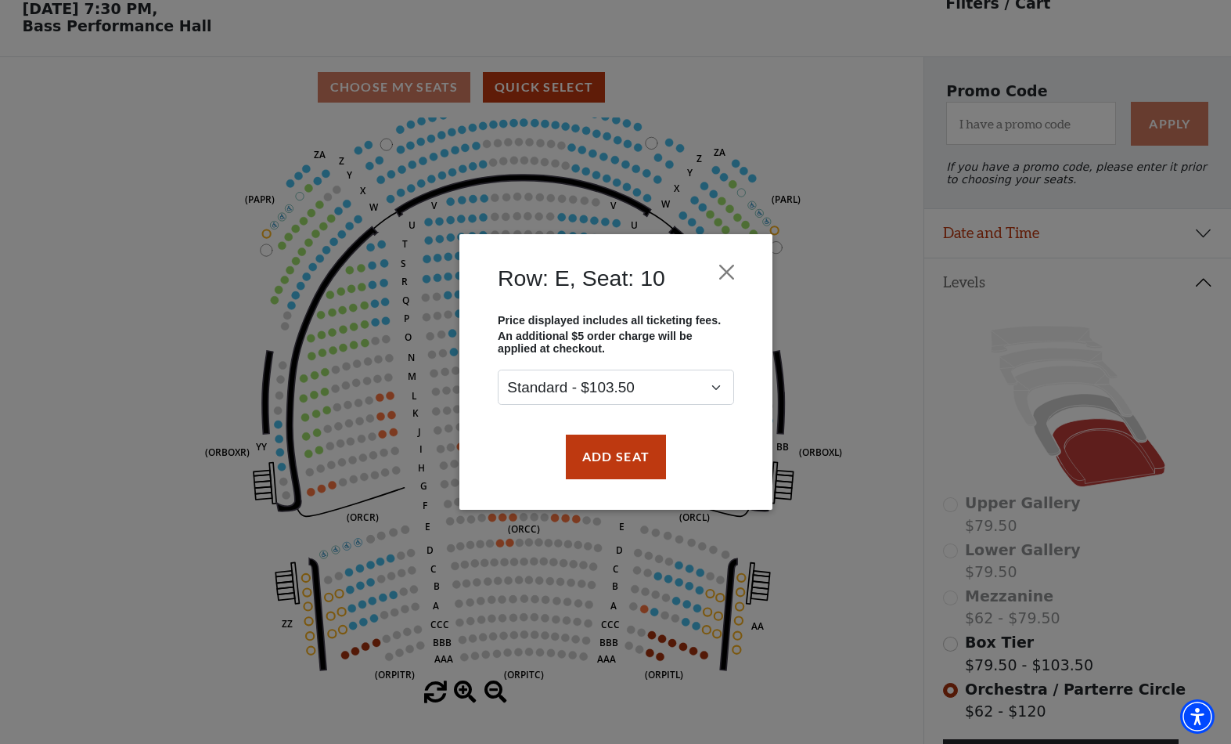
click at [736, 273] on button "Close" at bounding box center [726, 272] width 30 height 30
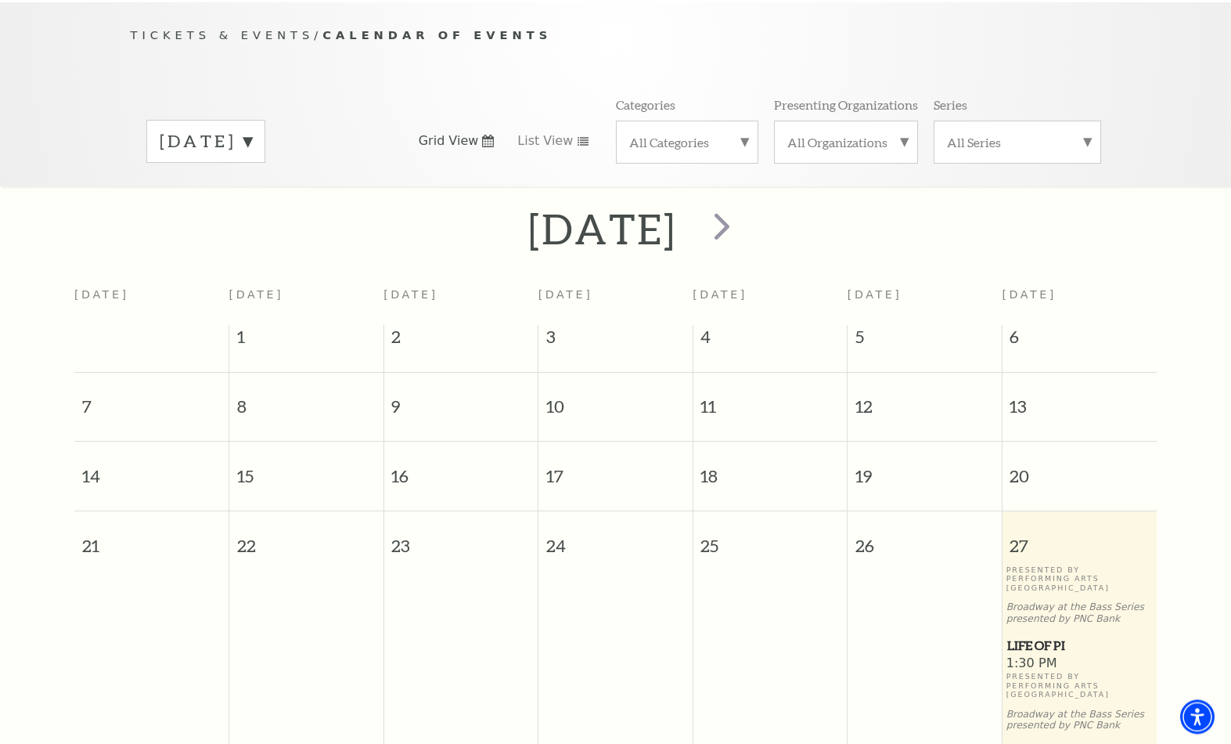
scroll to position [156, 0]
click at [1081, 139] on label "All Series" at bounding box center [1017, 142] width 141 height 16
click at [1034, 244] on label "Irwin Steel Popular Entertainment Series" at bounding box center [1017, 243] width 141 height 59
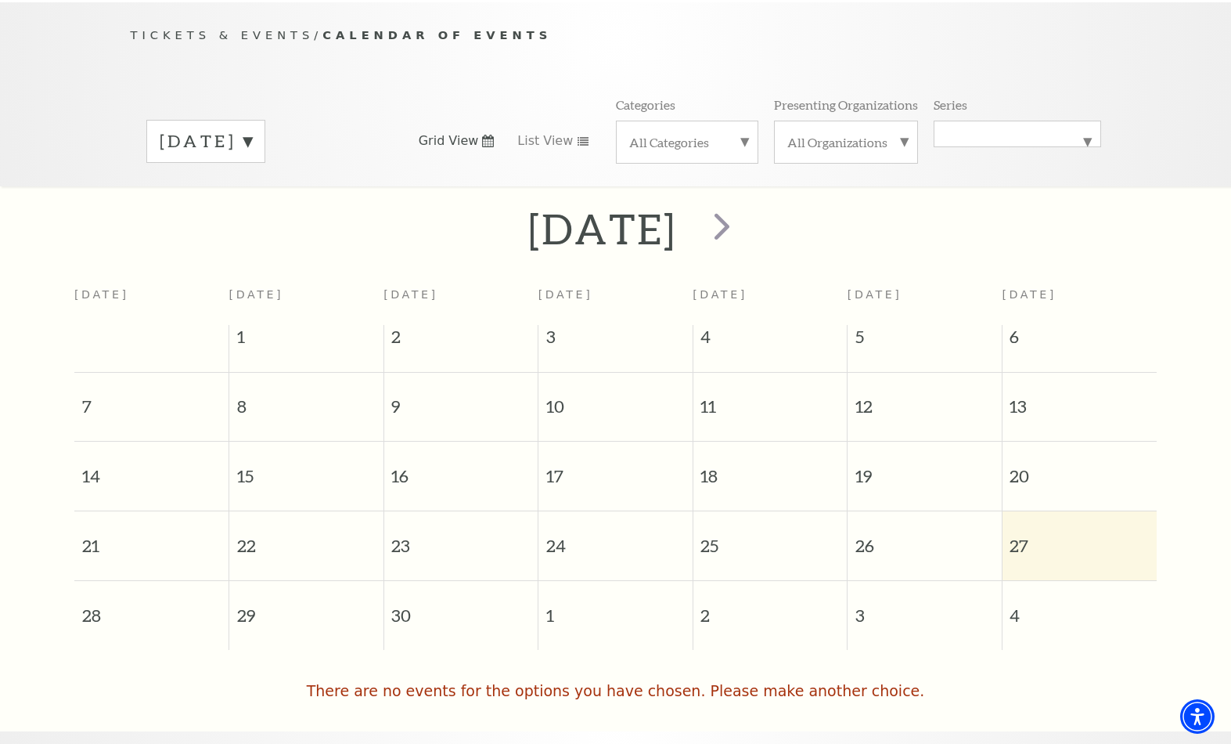
scroll to position [157, 0]
